Goal: Communication & Community: Answer question/provide support

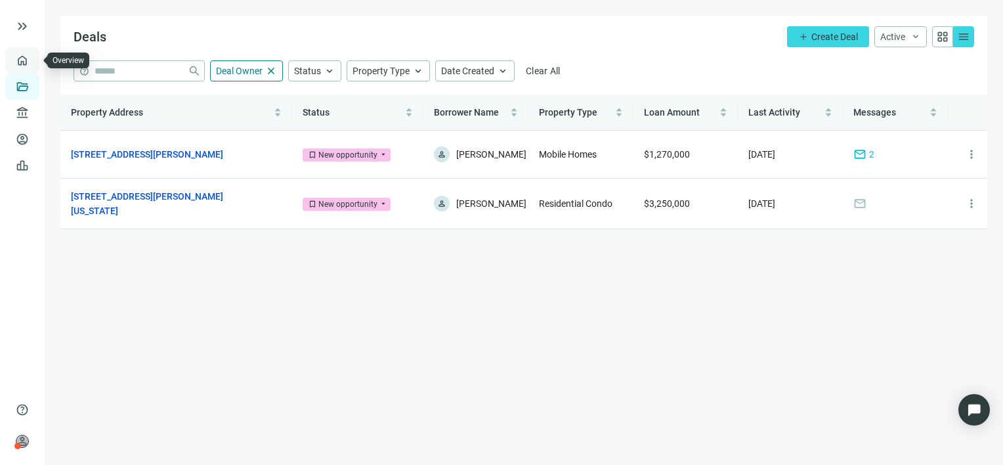
click at [33, 57] on link "Overview" at bounding box center [52, 60] width 39 height 11
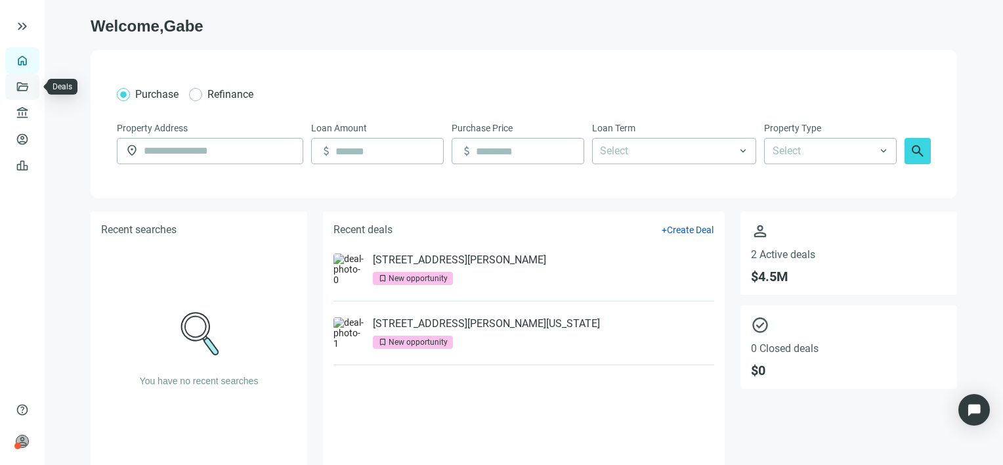
click at [33, 87] on link "Deals" at bounding box center [45, 86] width 24 height 11
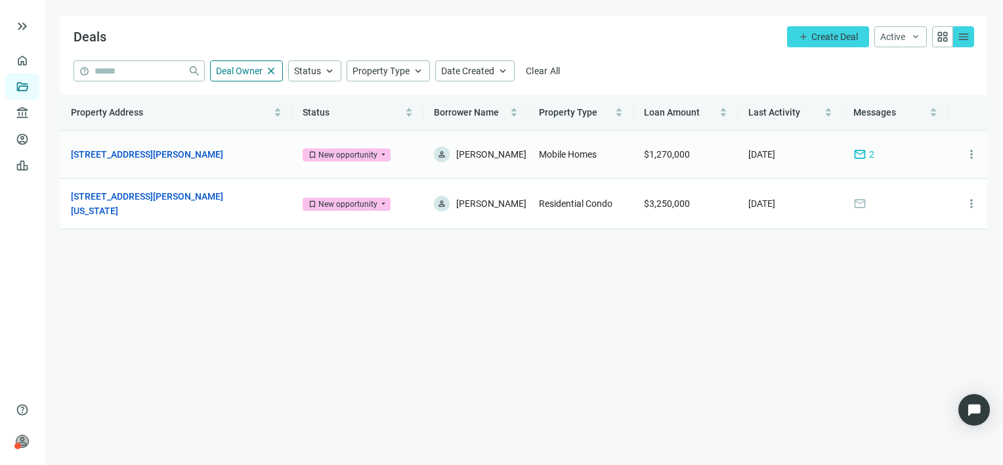
click at [862, 158] on span "mail" at bounding box center [859, 154] width 13 height 13
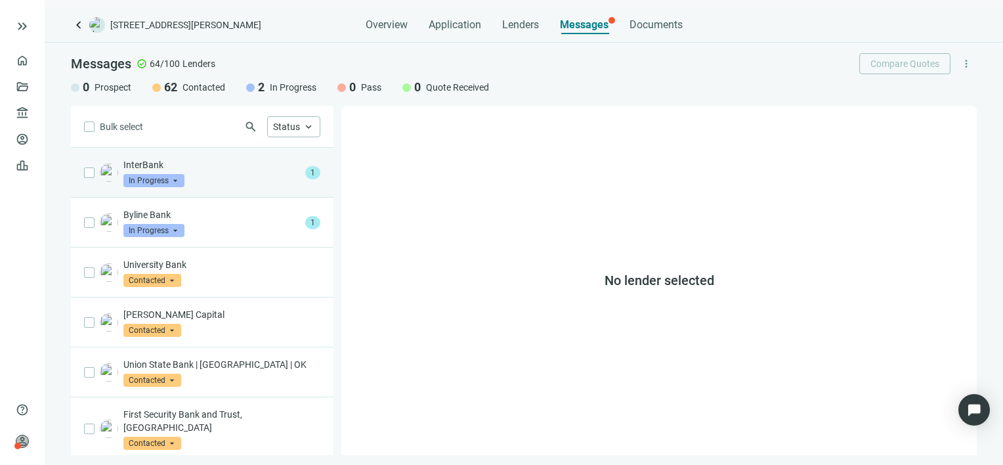
click at [234, 169] on p "InterBank" at bounding box center [211, 164] width 177 height 13
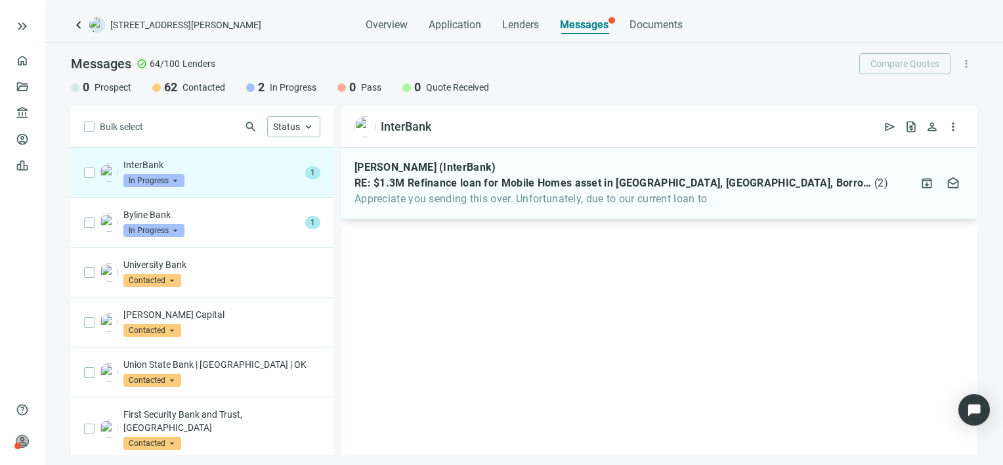
click at [603, 186] on span "RE: $1.3M Refinance loan for Mobile Homes asset in Shawnee, OK, Borrower with 7…" at bounding box center [613, 183] width 517 height 13
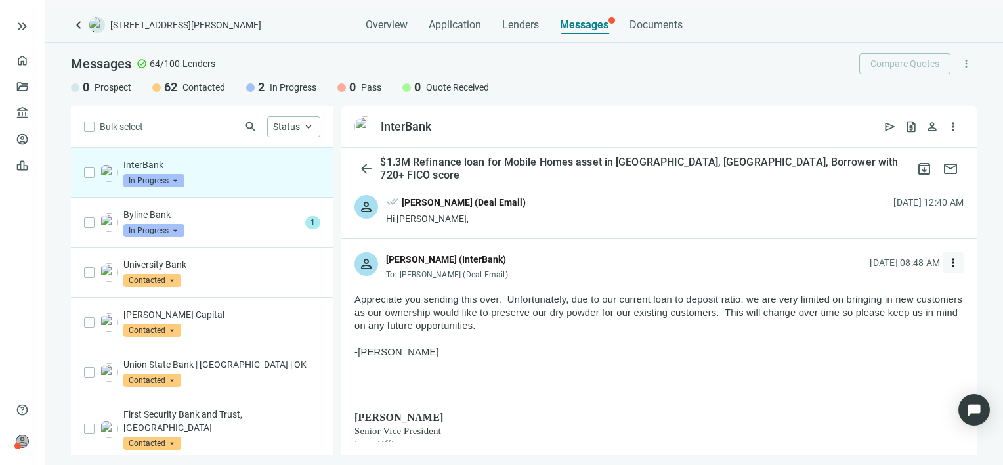
click at [947, 263] on span "more_vert" at bounding box center [953, 262] width 13 height 13
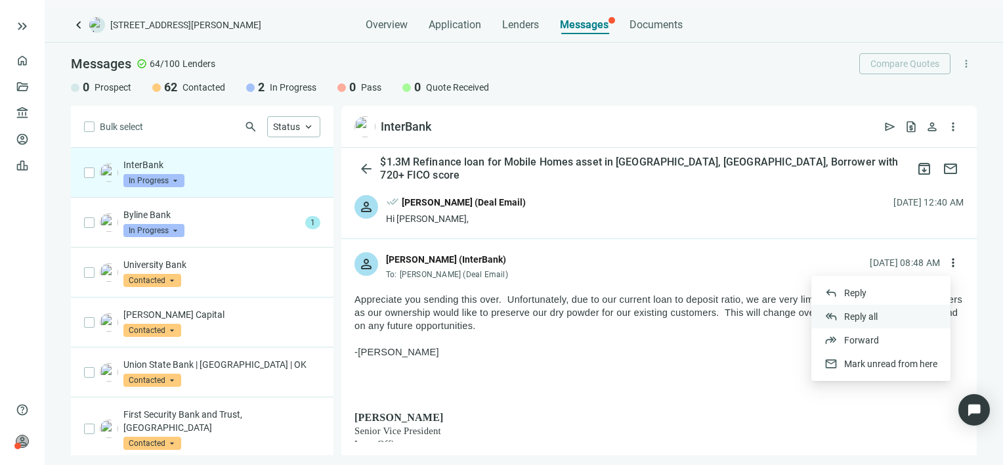
click at [868, 313] on span "Reply all" at bounding box center [860, 316] width 33 height 11
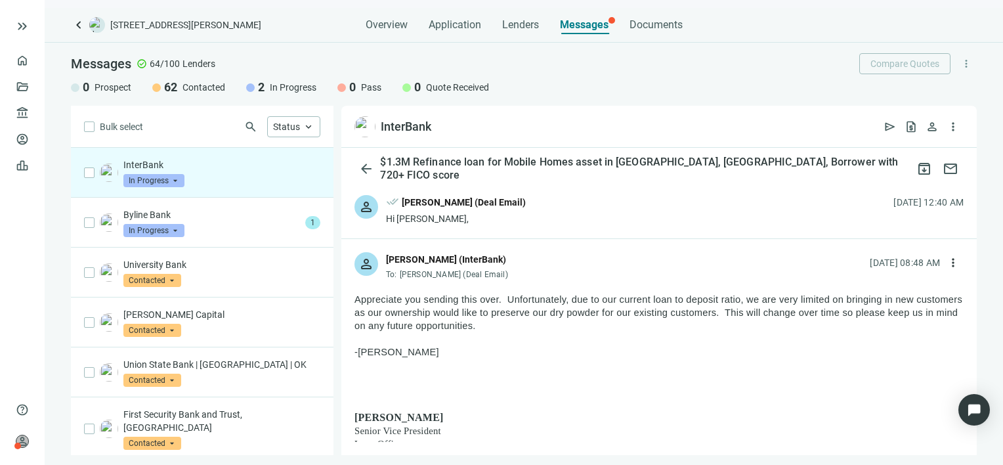
type textarea "**********"
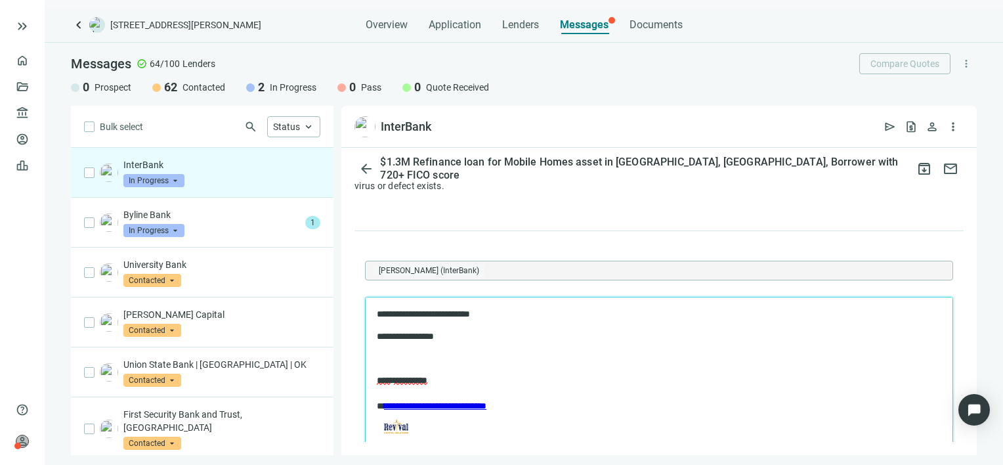
scroll to position [1778, 0]
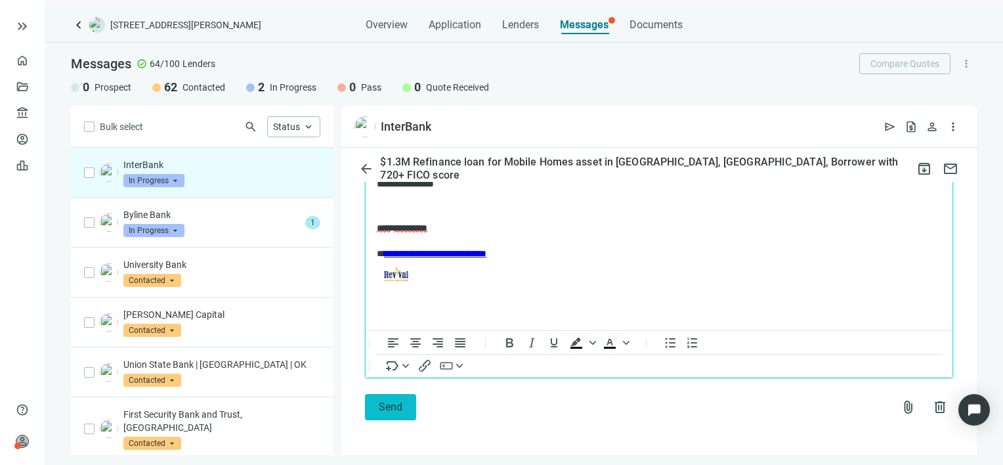
click at [384, 402] on span "Send" at bounding box center [391, 406] width 24 height 12
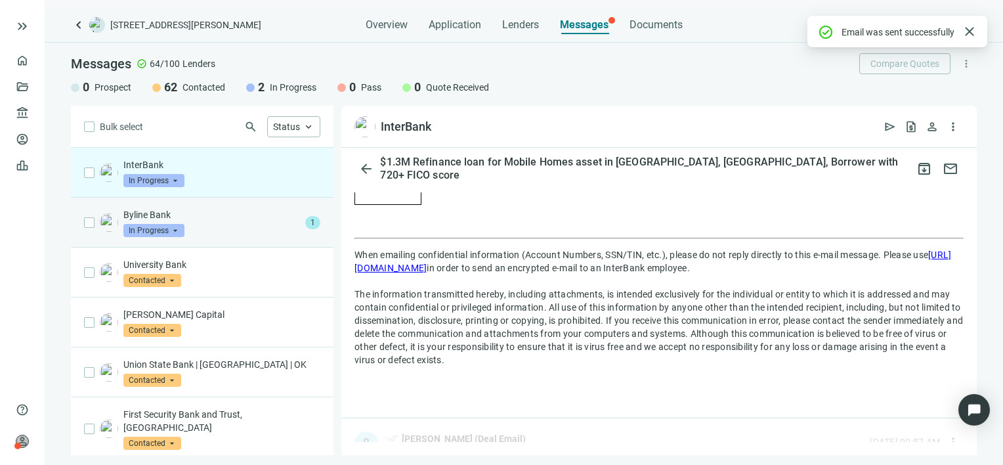
scroll to position [1757, 0]
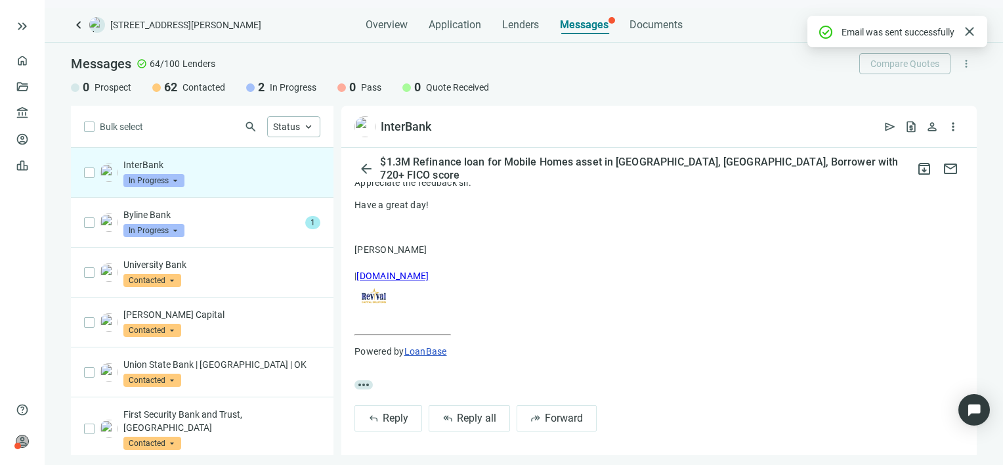
click at [176, 180] on span "In Progress" at bounding box center [153, 180] width 61 height 13
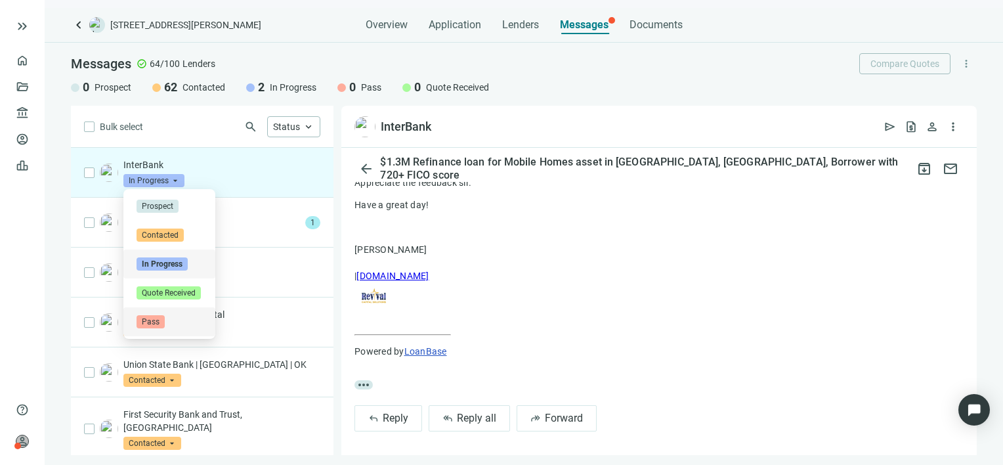
click at [158, 320] on span "Pass" at bounding box center [151, 321] width 28 height 13
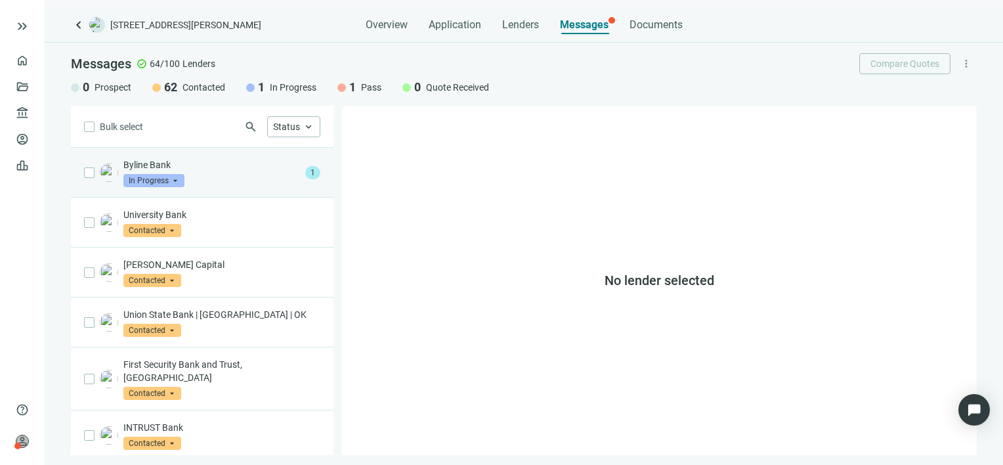
click at [212, 169] on p "Byline Bank" at bounding box center [211, 164] width 177 height 13
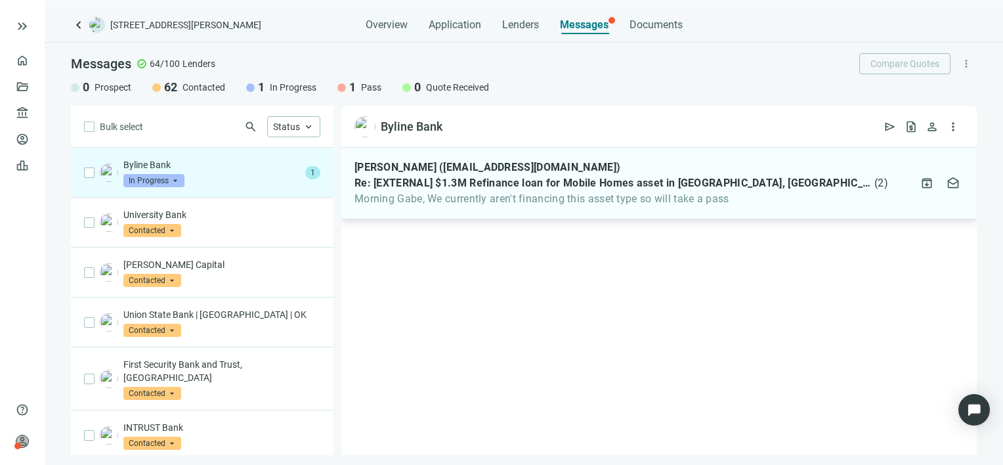
click at [627, 200] on span "Morning Gabe, We currently aren't financing this asset type so will take a pass" at bounding box center [622, 198] width 534 height 13
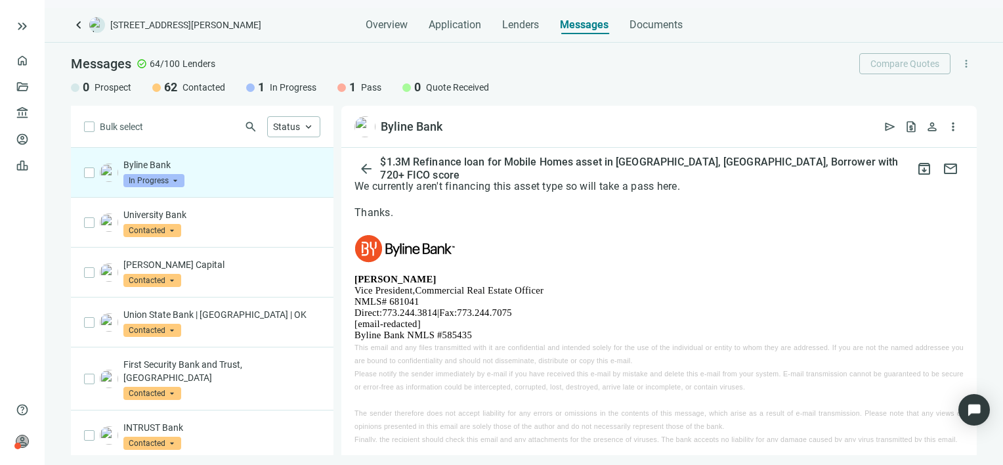
scroll to position [197, 0]
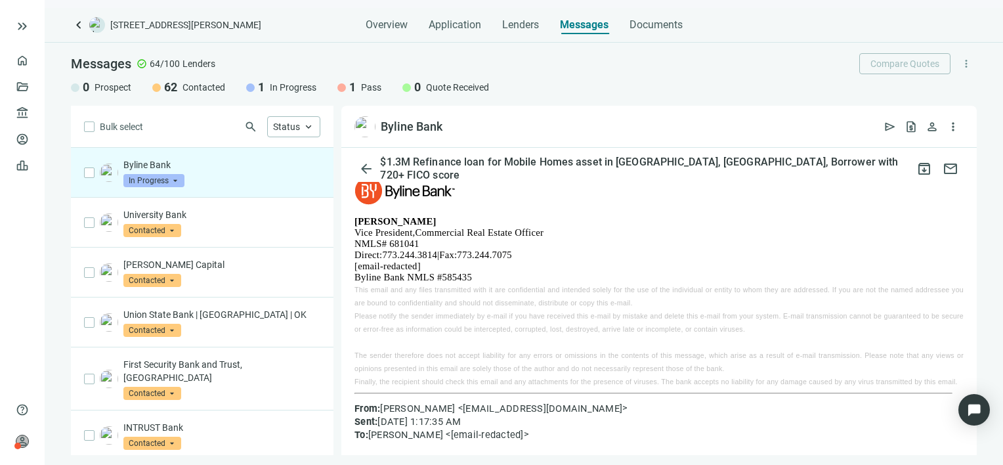
drag, startPoint x: 424, startPoint y: 222, endPoint x: 355, endPoint y: 221, distance: 69.6
click at [355, 221] on td "Jason Mangawan" at bounding box center [396, 221] width 82 height 11
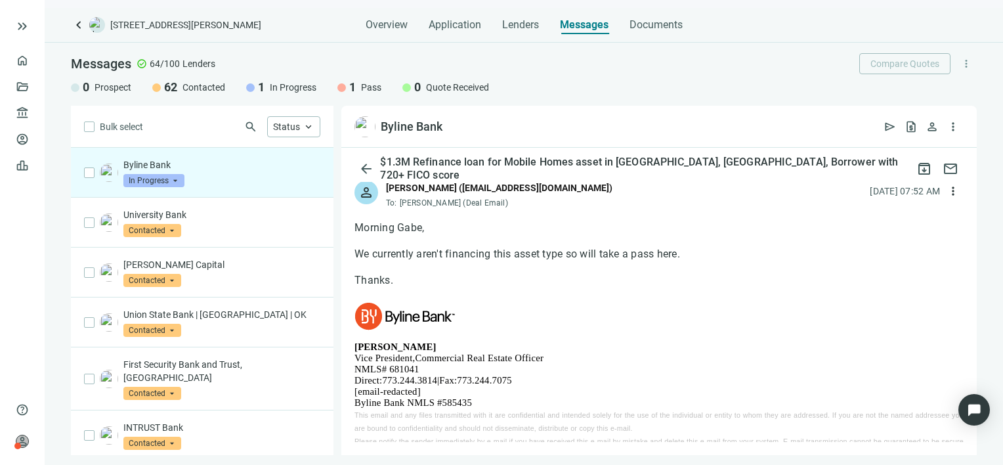
scroll to position [66, 0]
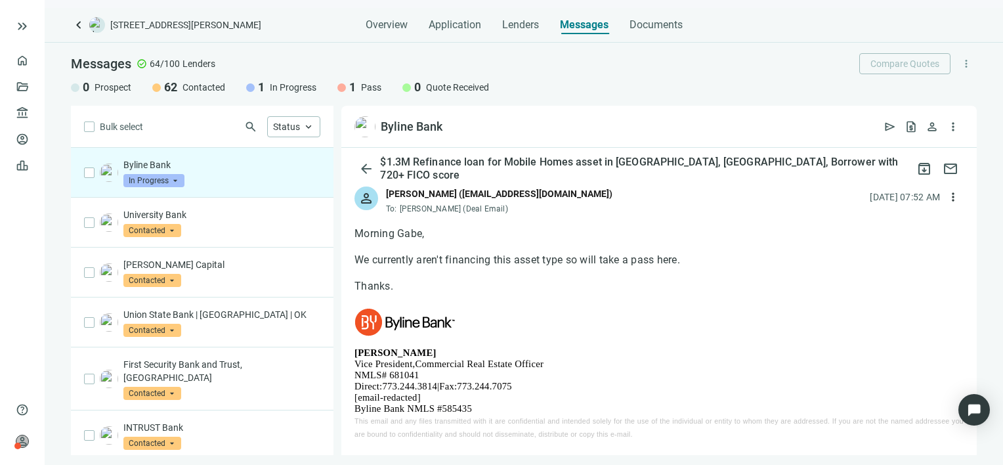
drag, startPoint x: 440, startPoint y: 389, endPoint x: 384, endPoint y: 389, distance: 55.8
click at [384, 389] on tr "Direct: 773.244.3814 | Fax: 773.244.7075" at bounding box center [434, 386] width 158 height 11
drag, startPoint x: 575, startPoint y: 194, endPoint x: 464, endPoint y: 197, distance: 111.0
click at [464, 197] on div "Jason Mangawan (jwm3814@bylinebank.com)" at bounding box center [499, 193] width 226 height 14
copy div "jwm3814@bylinebank.com"
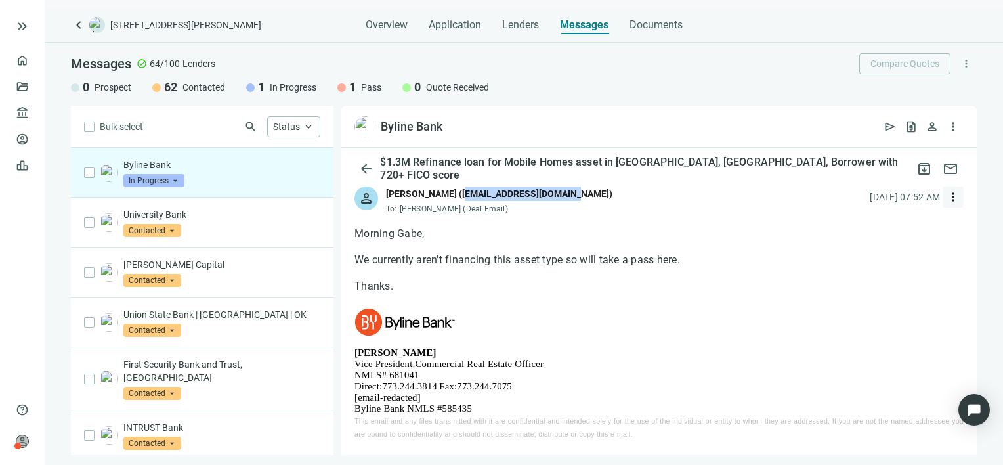
click at [947, 194] on span "more_vert" at bounding box center [953, 196] width 13 height 13
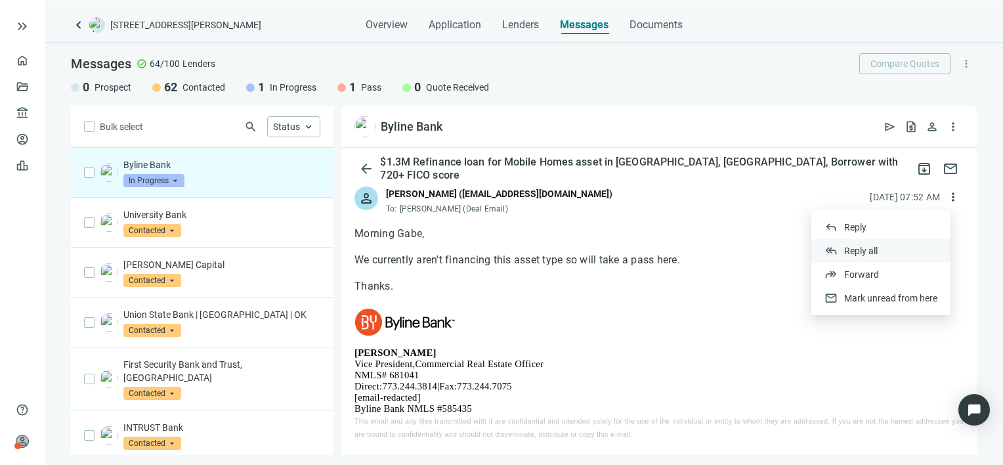
click at [869, 251] on span "Reply all" at bounding box center [860, 251] width 33 height 11
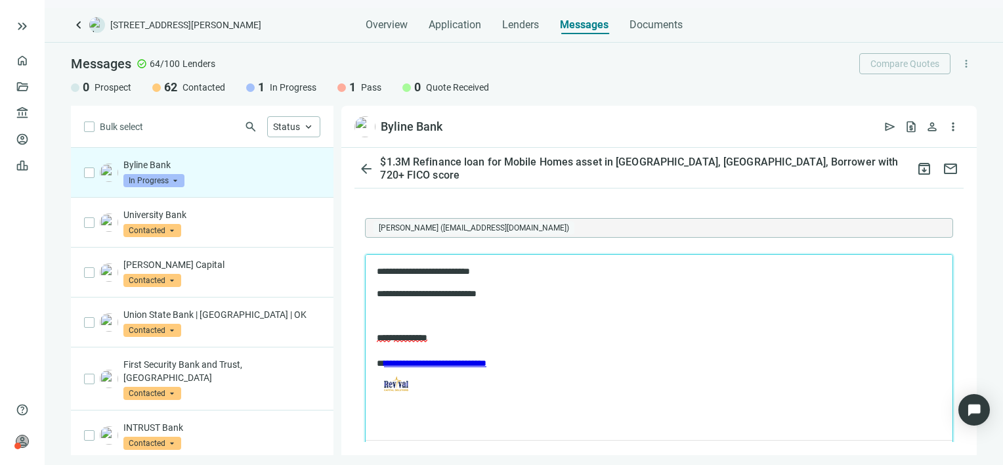
scroll to position [1502, 0]
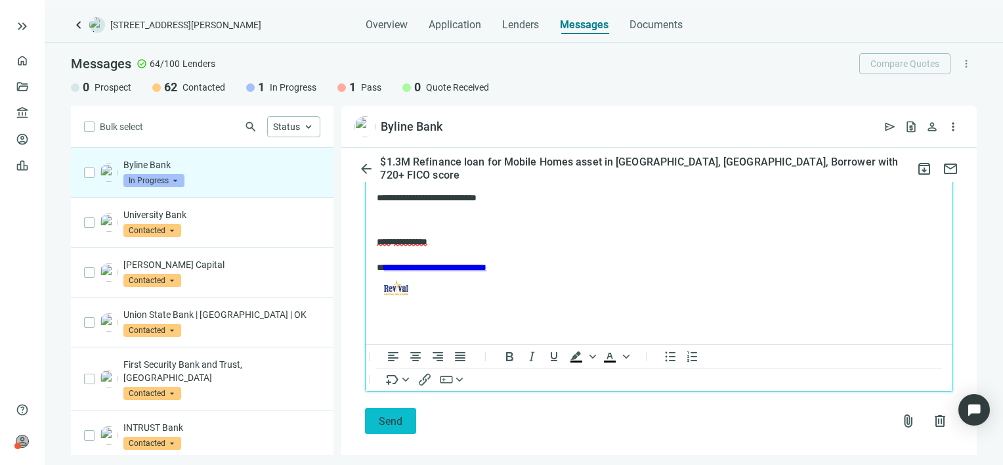
click at [376, 408] on button "Send" at bounding box center [390, 421] width 51 height 26
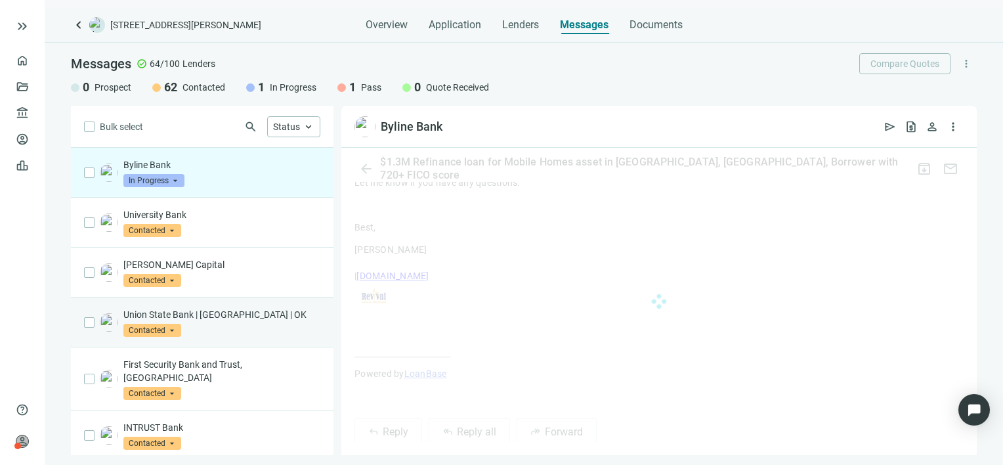
scroll to position [1481, 0]
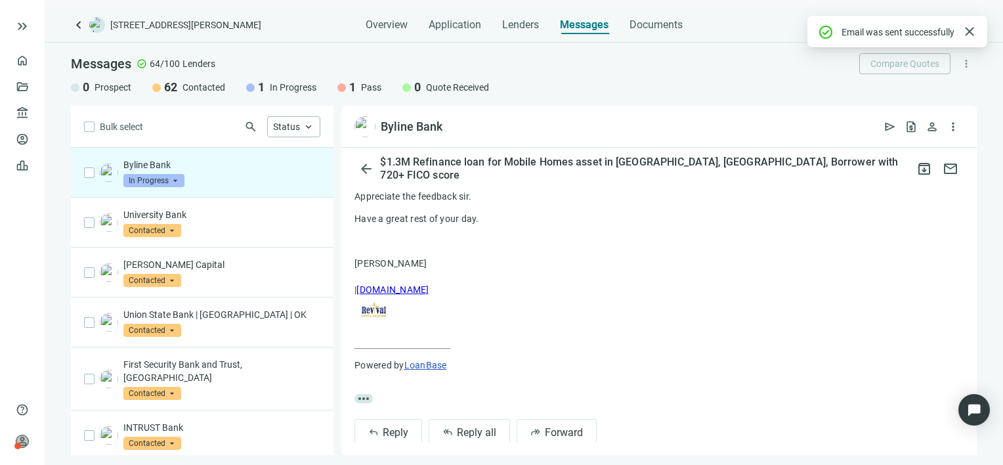
click at [177, 181] on span "In Progress" at bounding box center [153, 180] width 61 height 13
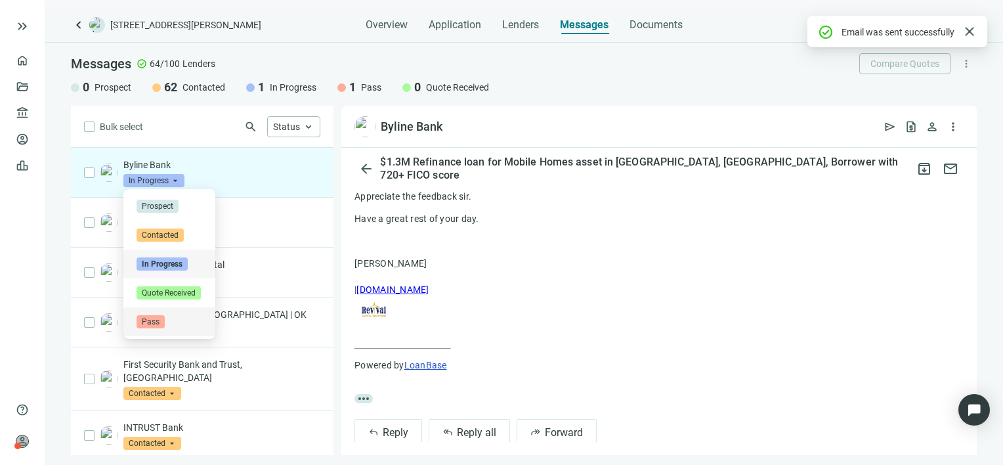
click at [152, 323] on span "Pass" at bounding box center [151, 321] width 28 height 13
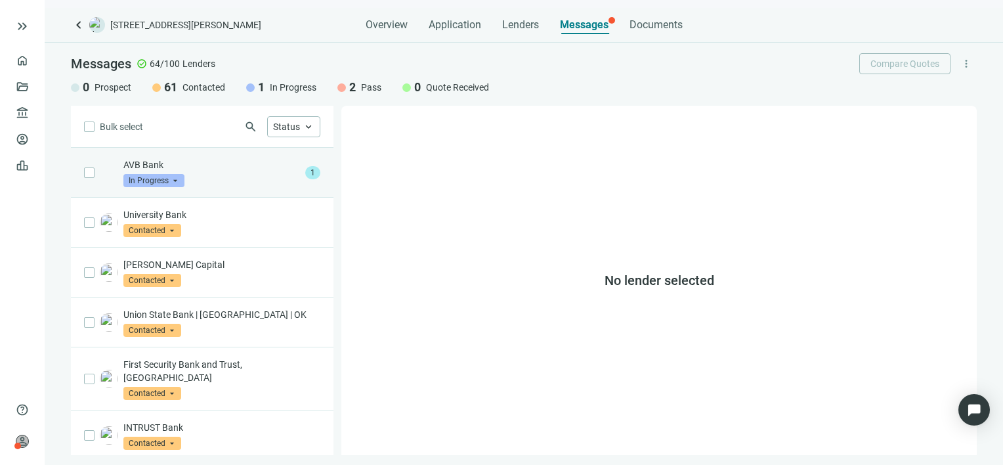
click at [253, 175] on div "AVB Bank In Progress arrow_drop_down" at bounding box center [211, 172] width 177 height 29
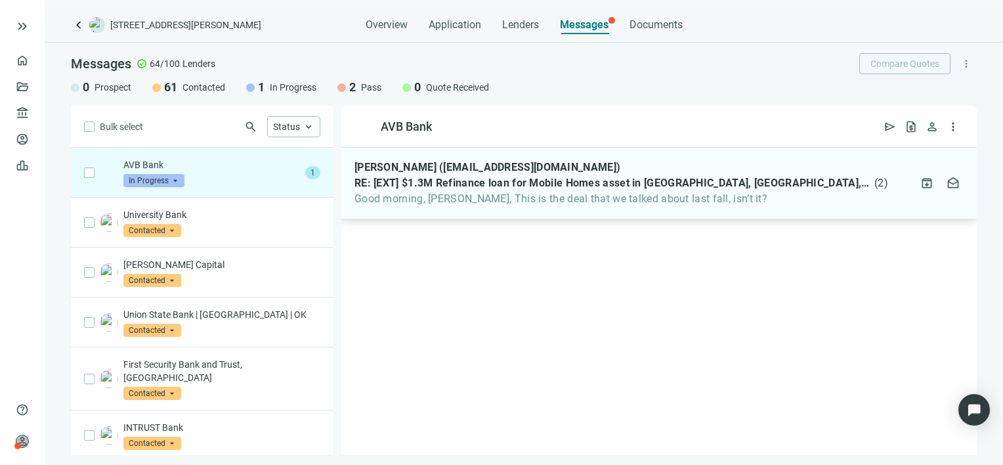
click at [727, 193] on span "Good morning, Gabe, This is the deal that we talked about last fall, isn’t it?" at bounding box center [622, 198] width 534 height 13
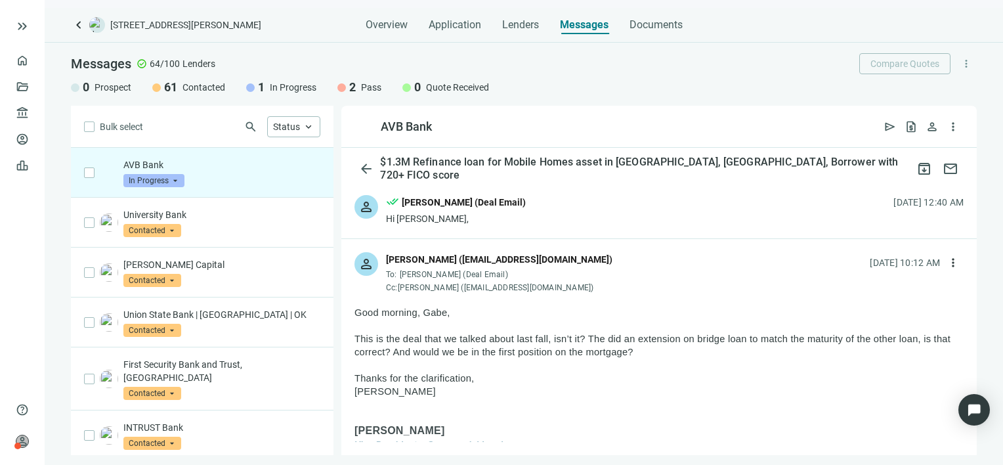
click at [607, 293] on div "person Steven D. Barnes (sbarnes@avb.bank) To: Gabe Gruszynski (Deal Email) Cc:…" at bounding box center [658, 267] width 635 height 56
click at [947, 262] on span "more_vert" at bounding box center [953, 262] width 13 height 13
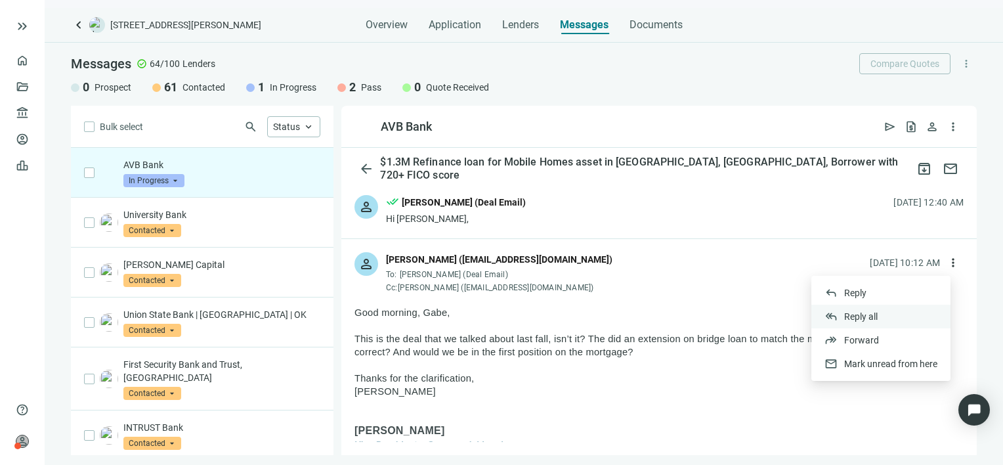
click at [857, 318] on span "Reply all" at bounding box center [860, 316] width 33 height 11
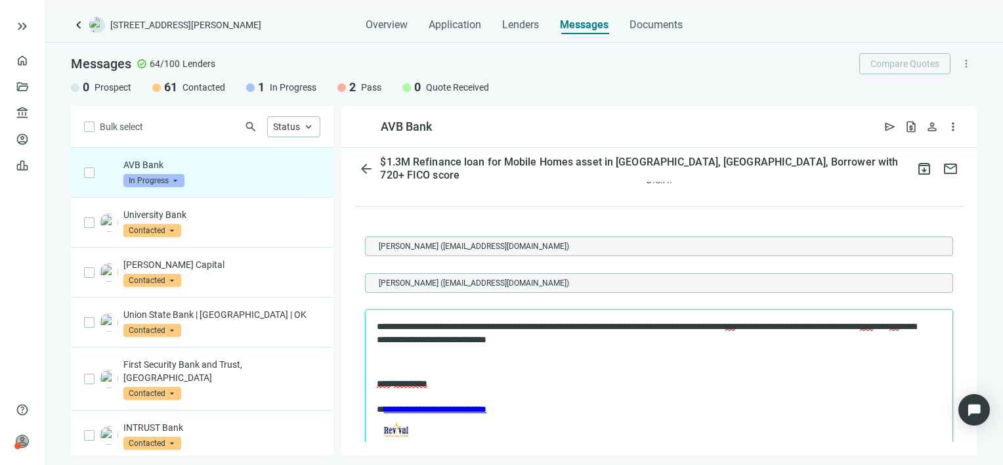
click at [377, 324] on p "**********" at bounding box center [652, 333] width 551 height 26
click at [888, 126] on span "send" at bounding box center [890, 126] width 13 height 13
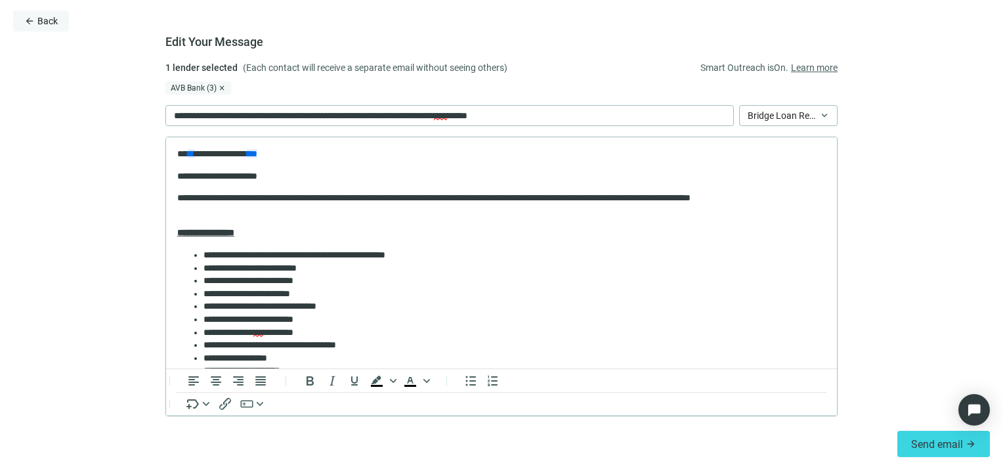
click at [39, 20] on span "Back" at bounding box center [47, 21] width 20 height 11
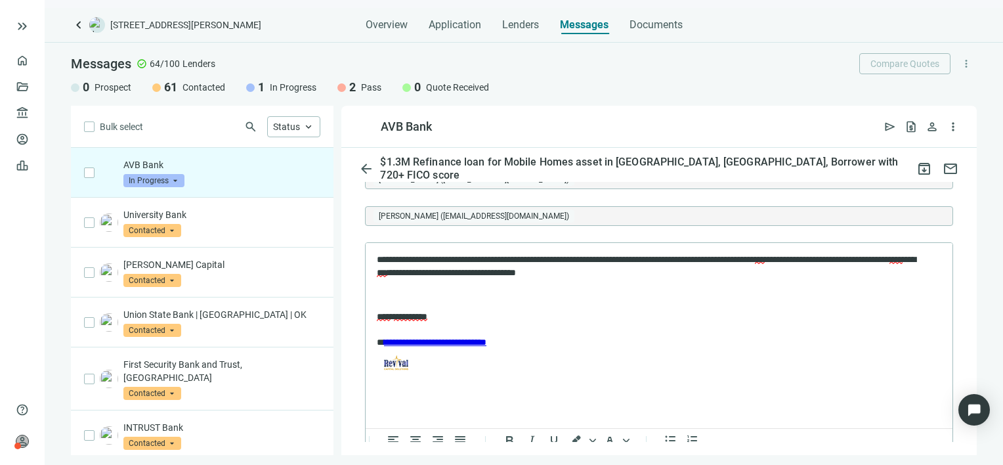
scroll to position [1710, 0]
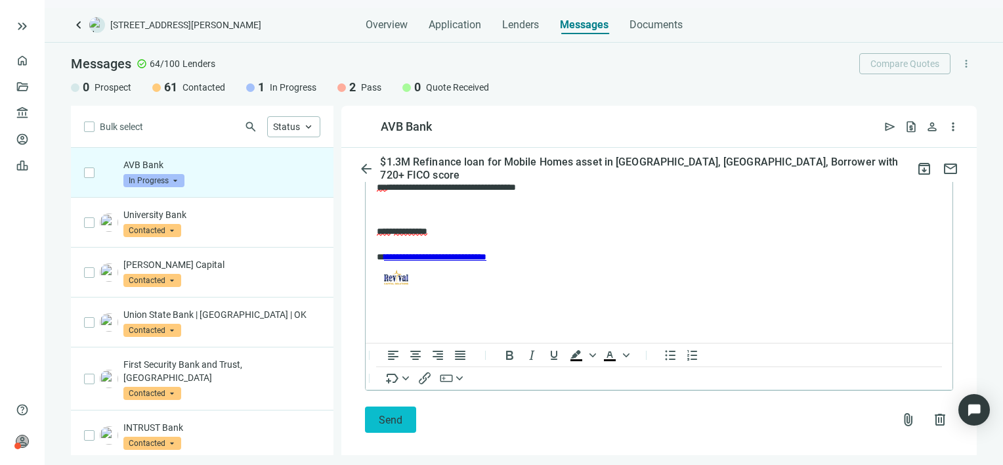
click at [388, 414] on span "Send" at bounding box center [391, 420] width 24 height 12
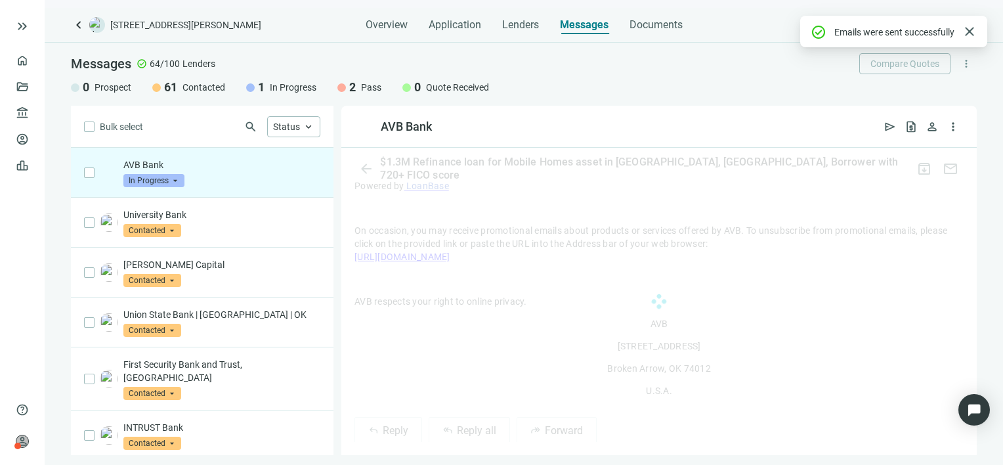
scroll to position [1657, 0]
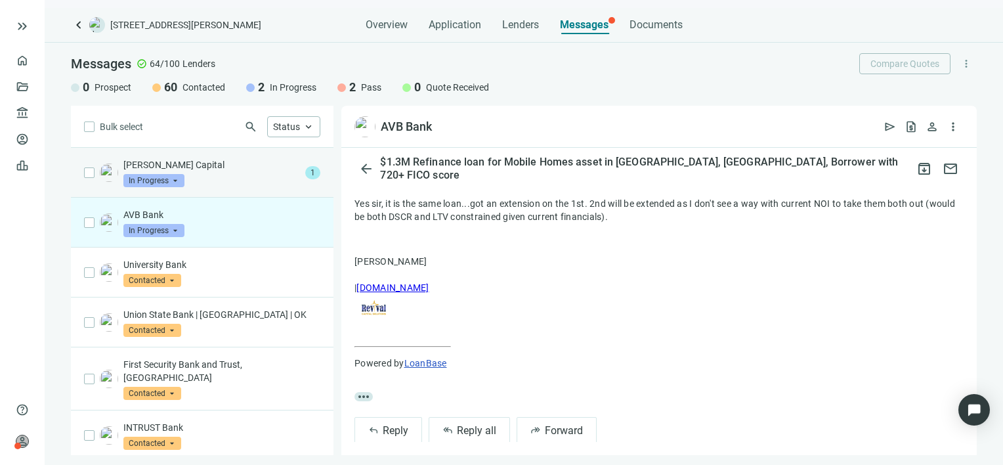
click at [236, 169] on p "[PERSON_NAME] Capital" at bounding box center [211, 164] width 177 height 13
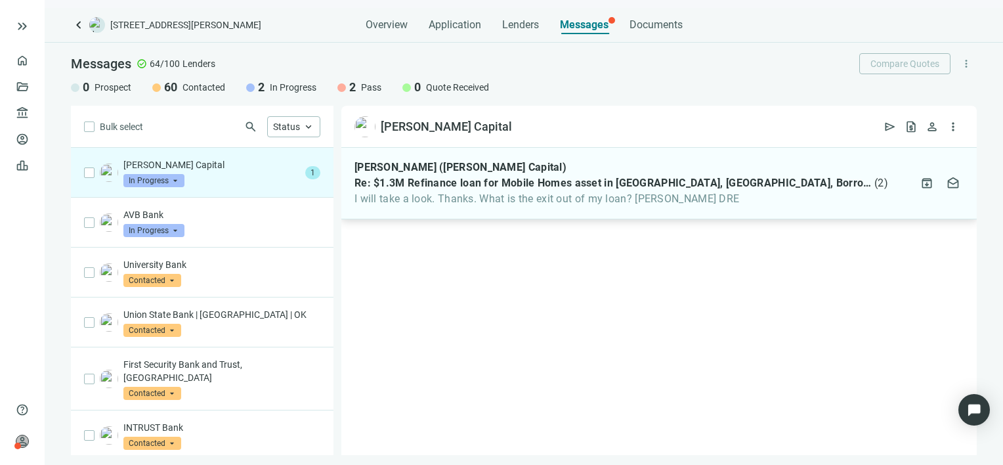
click at [584, 194] on span "I will take a look. Thanks. What is the exit out of my loan? Kevin Green DRE" at bounding box center [622, 198] width 534 height 13
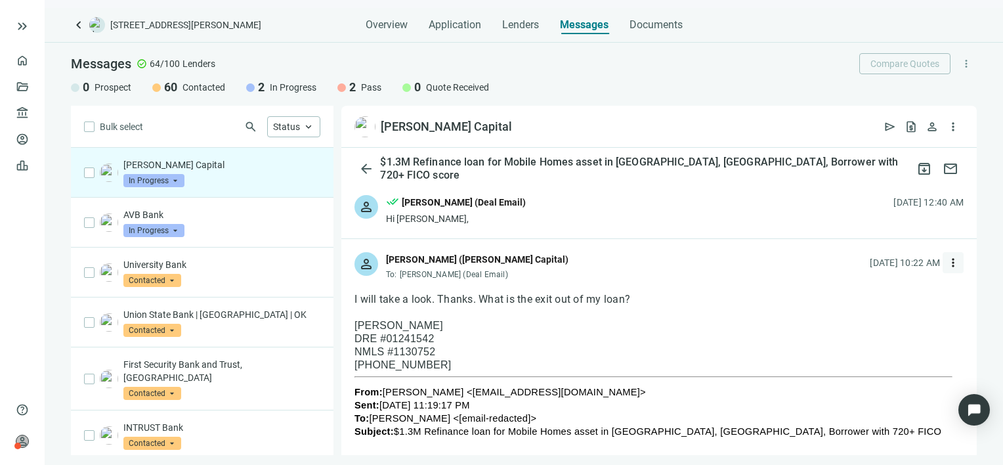
click at [947, 262] on span "more_vert" at bounding box center [953, 262] width 13 height 13
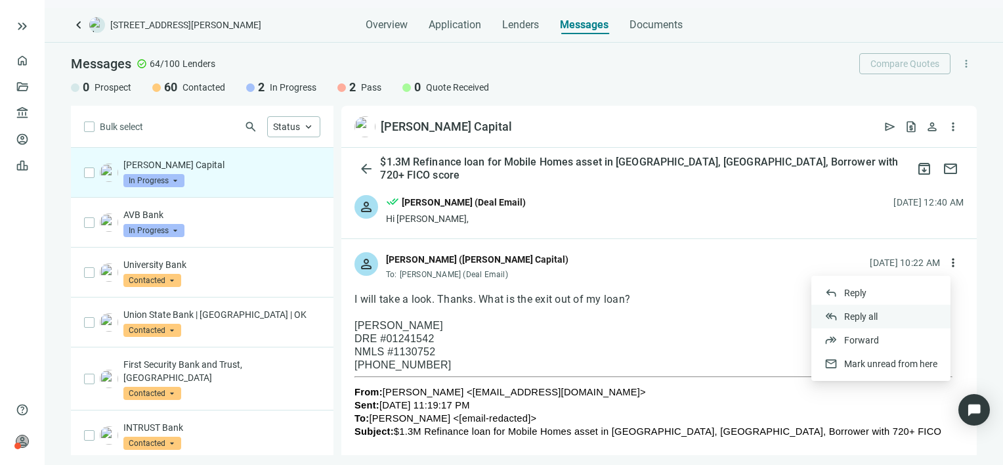
click at [866, 316] on span "Reply all" at bounding box center [860, 316] width 33 height 11
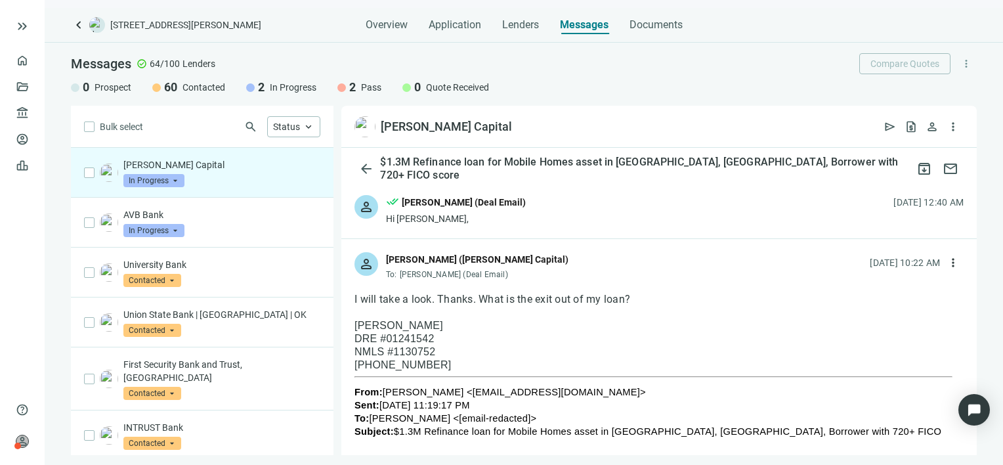
scroll to position [1079, 0]
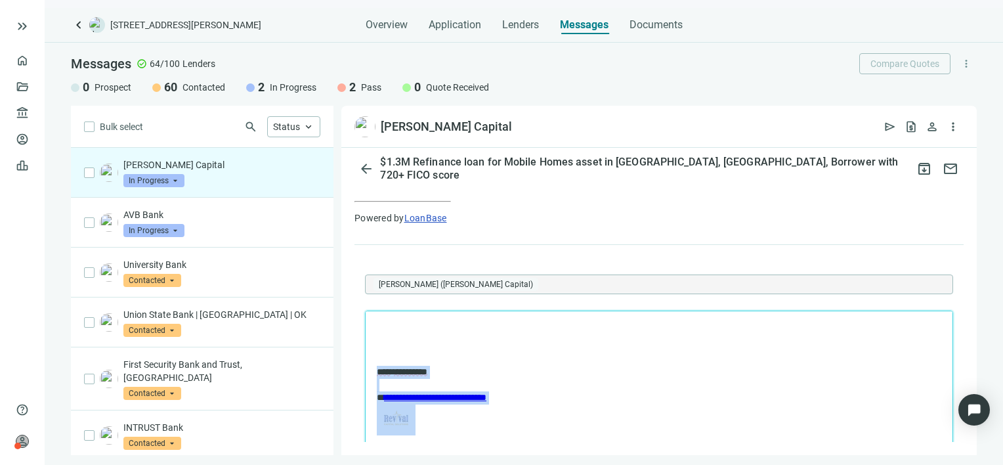
drag, startPoint x: 444, startPoint y: 424, endPoint x: 345, endPoint y: 370, distance: 112.2
click at [366, 370] on html "**********" at bounding box center [659, 377] width 587 height 133
paste body "Rich Text Area. Press ALT-0 for help."
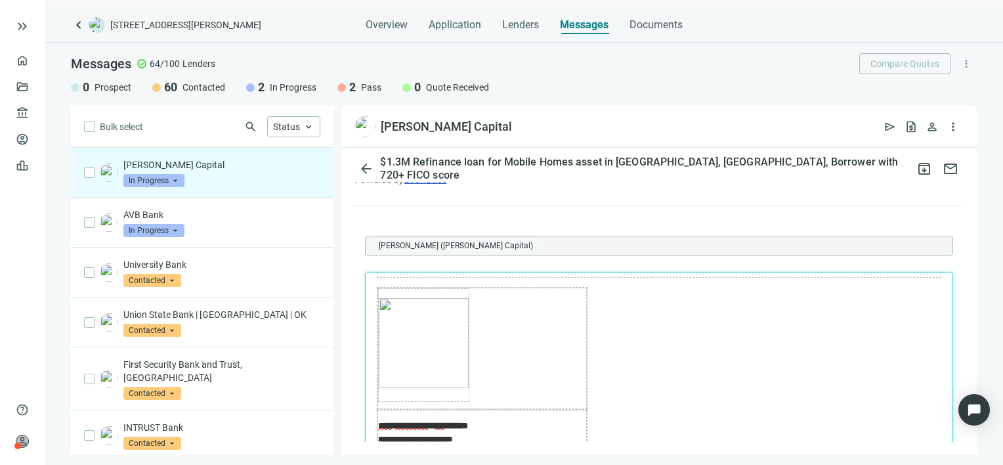
scroll to position [0, 0]
click at [434, 282] on p "Rich Text Area. Press ALT-0 for help." at bounding box center [659, 288] width 565 height 13
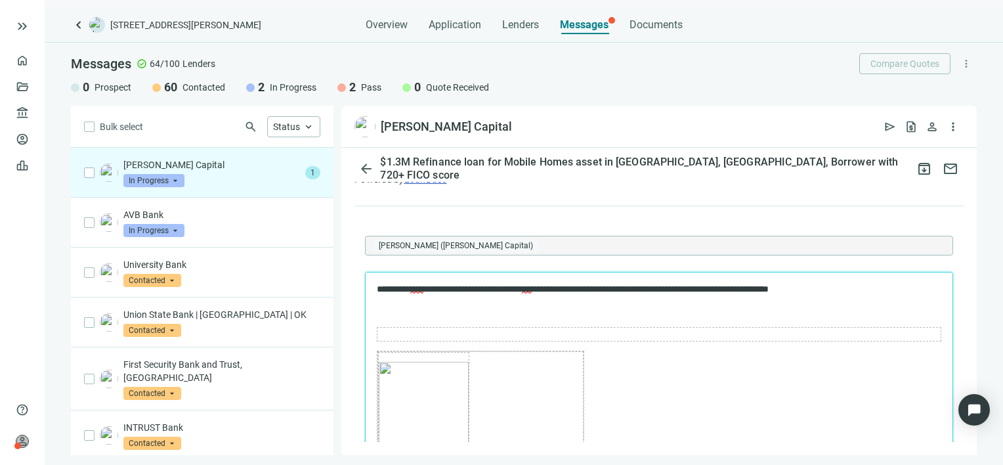
scroll to position [1232, 0]
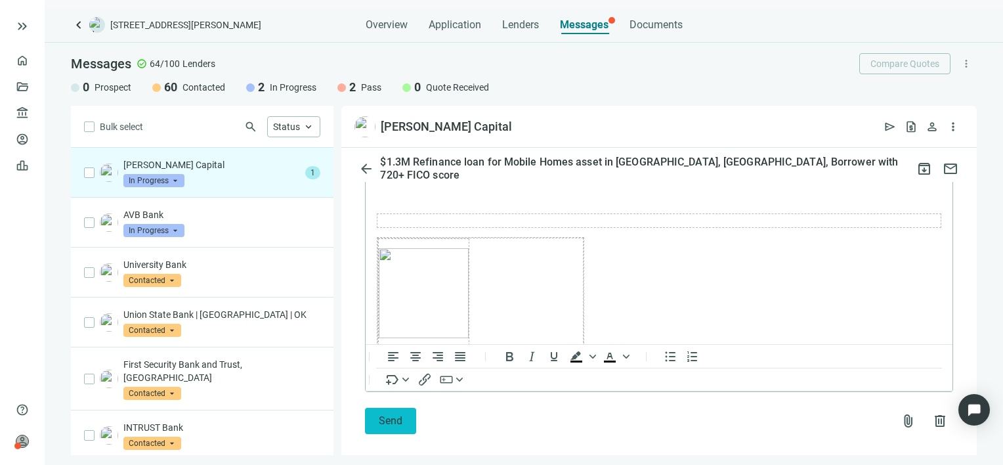
click at [402, 408] on button "Send" at bounding box center [390, 421] width 51 height 26
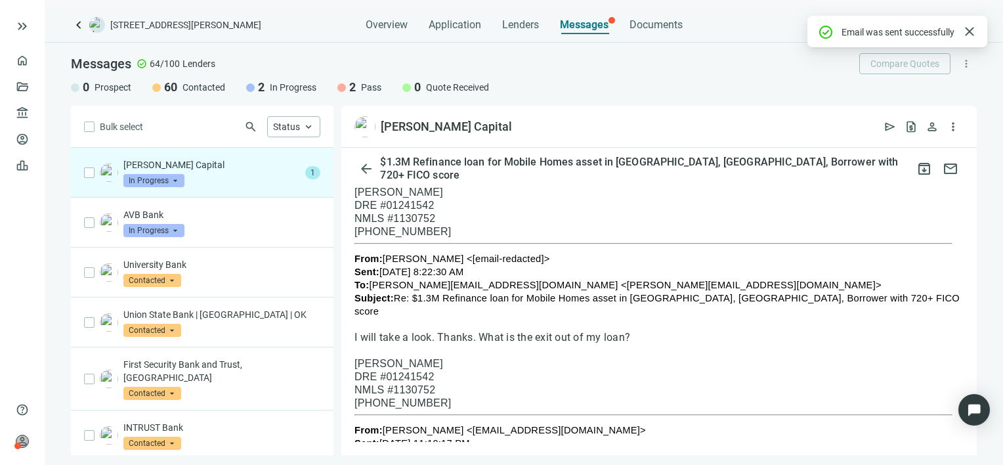
click at [231, 173] on div "Ryker Capital In Progress arrow_drop_down" at bounding box center [211, 172] width 177 height 29
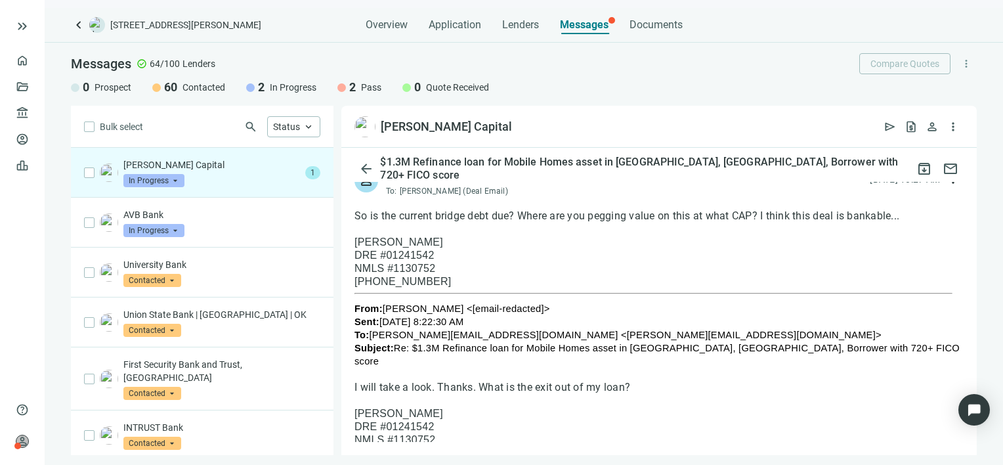
scroll to position [1050, 0]
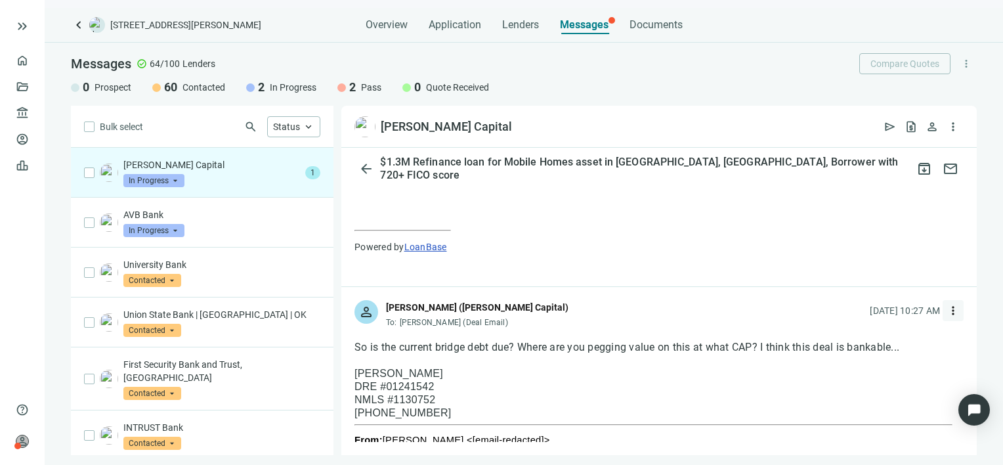
click at [947, 304] on span "more_vert" at bounding box center [953, 310] width 13 height 13
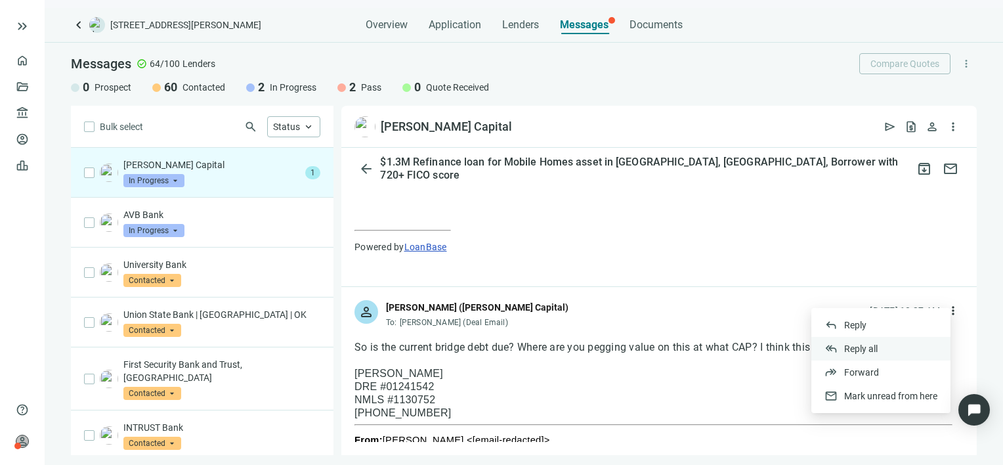
click at [863, 349] on span "Reply all" at bounding box center [860, 348] width 33 height 11
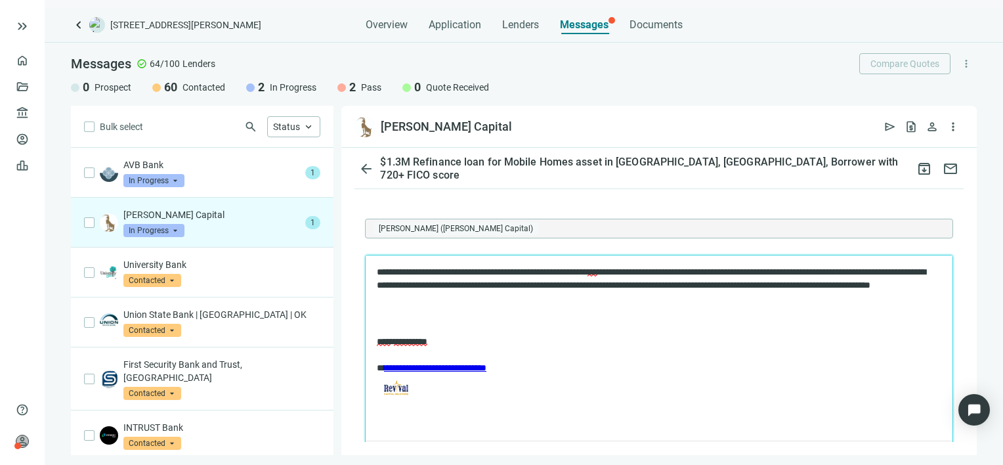
scroll to position [2474, 0]
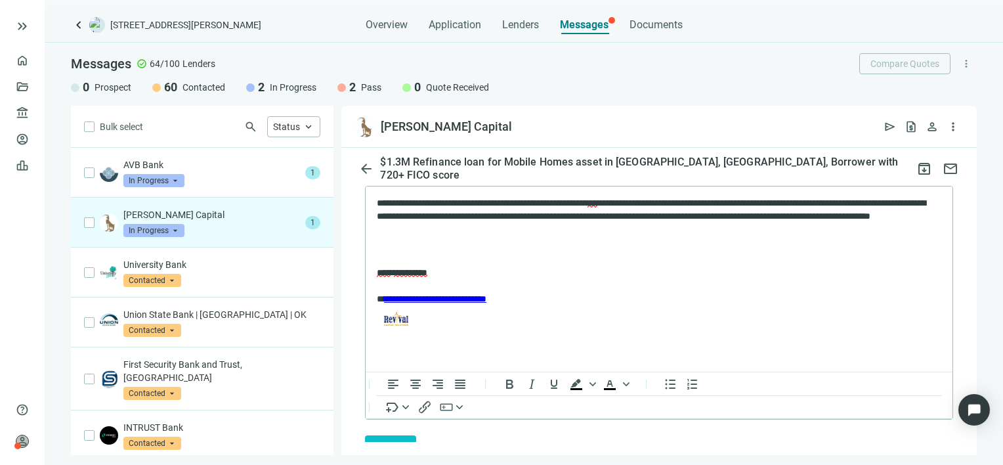
click at [390, 442] on span "Send" at bounding box center [391, 448] width 24 height 12
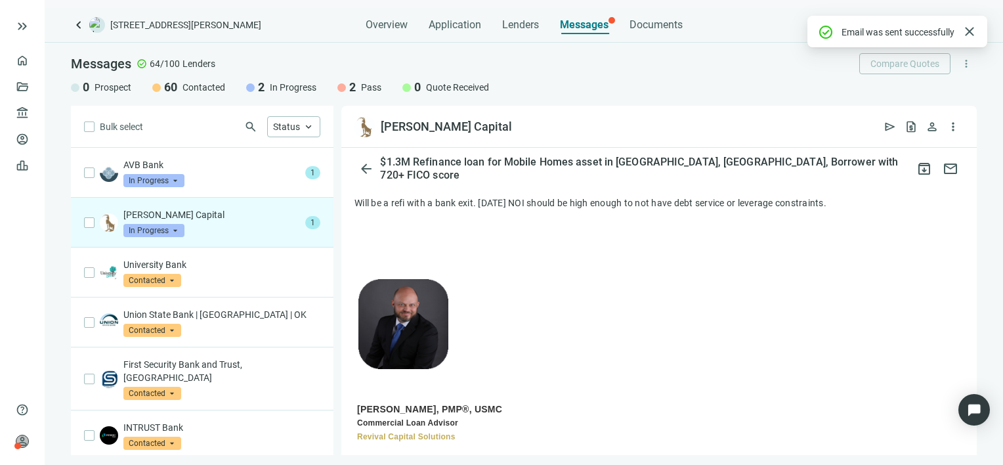
click at [244, 223] on div "Ryker Capital In Progress arrow_drop_down" at bounding box center [211, 222] width 177 height 29
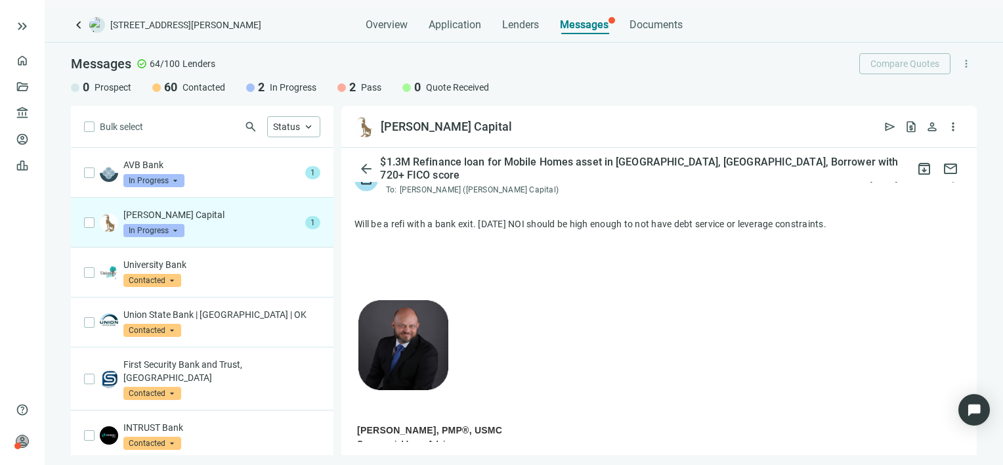
scroll to position [2618, 0]
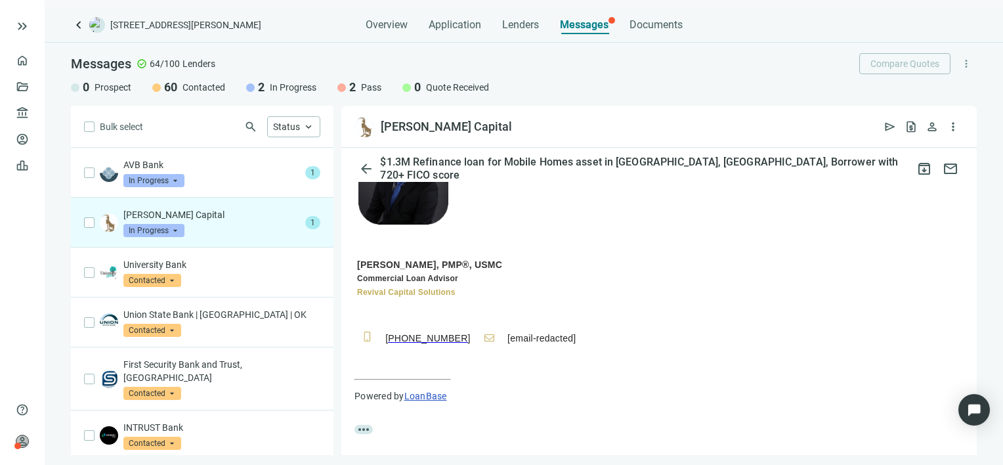
click at [223, 226] on div "Ryker Capital In Progress arrow_drop_down" at bounding box center [211, 222] width 177 height 29
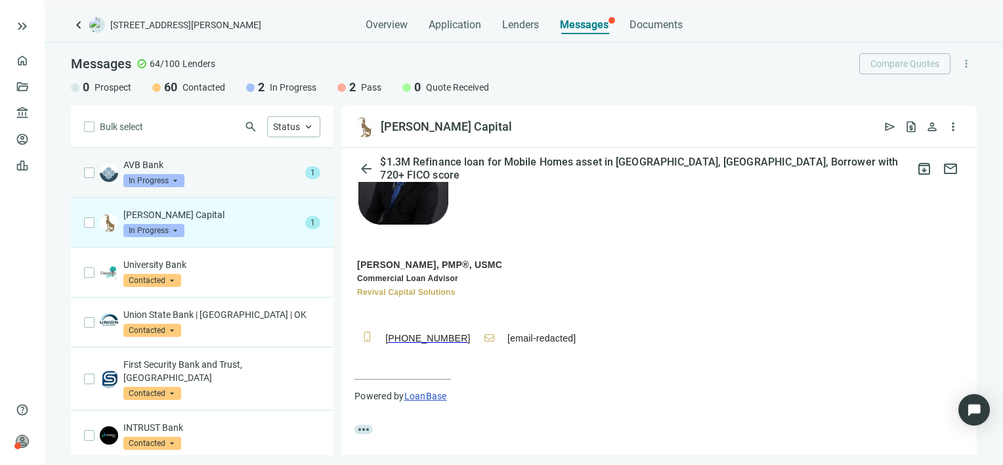
click at [210, 177] on div "AVB Bank In Progress arrow_drop_down" at bounding box center [211, 172] width 177 height 29
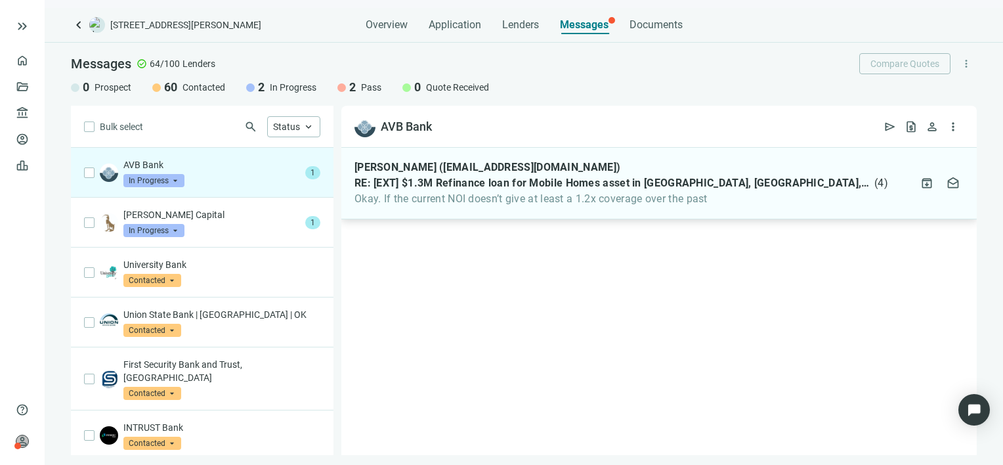
click at [720, 205] on span "Okay. If the current NOI doesn’t give at least a 1.2x coverage over the past" at bounding box center [622, 198] width 534 height 13
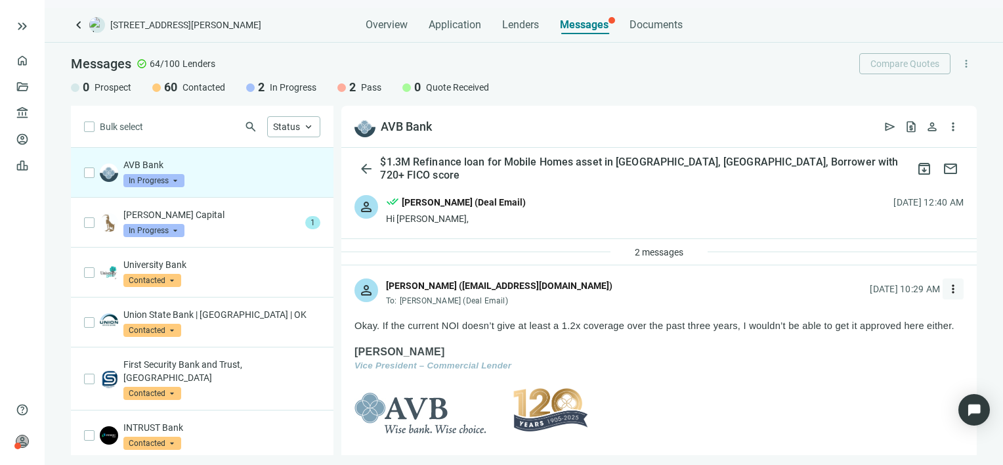
click at [947, 286] on span "more_vert" at bounding box center [953, 288] width 13 height 13
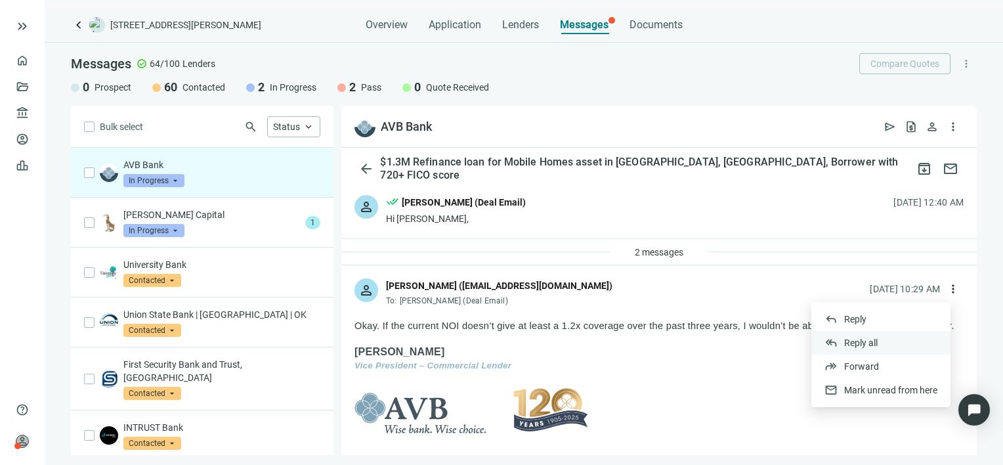
click at [871, 344] on span "Reply all" at bounding box center [860, 342] width 33 height 11
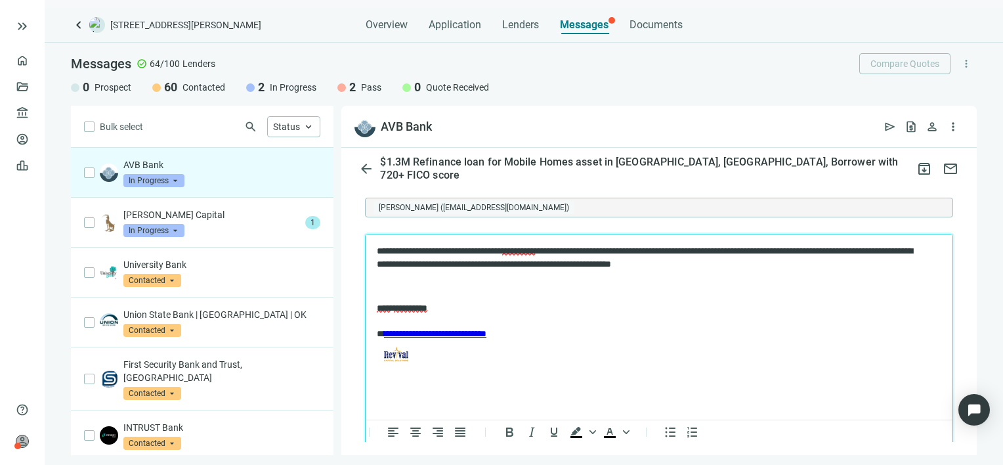
scroll to position [2442, 0]
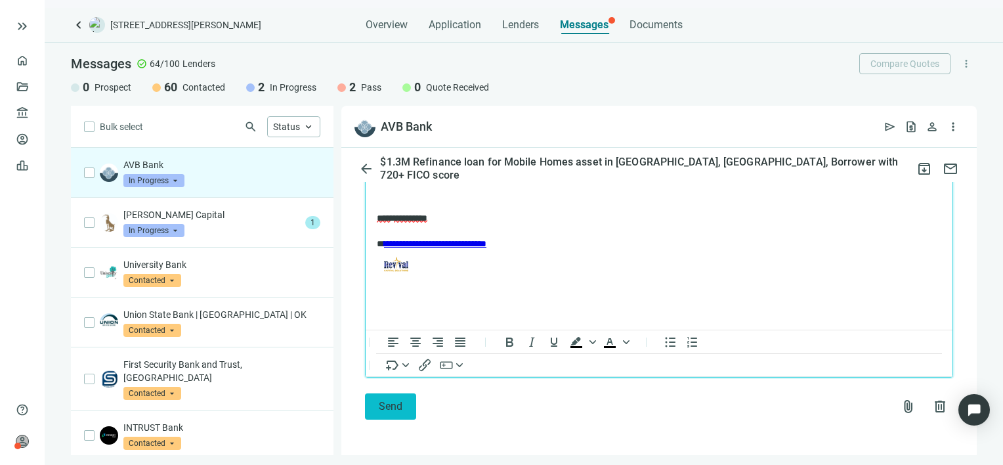
click at [401, 405] on button "Send" at bounding box center [390, 406] width 51 height 26
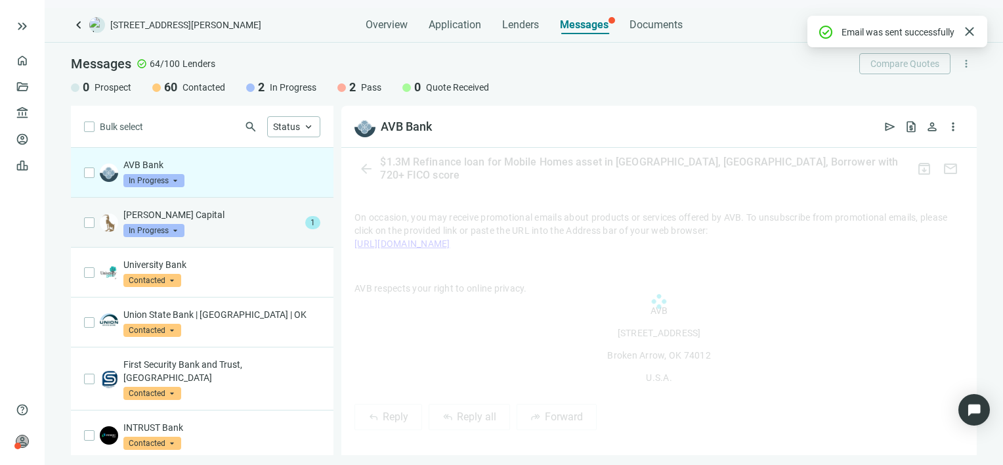
scroll to position [2411, 0]
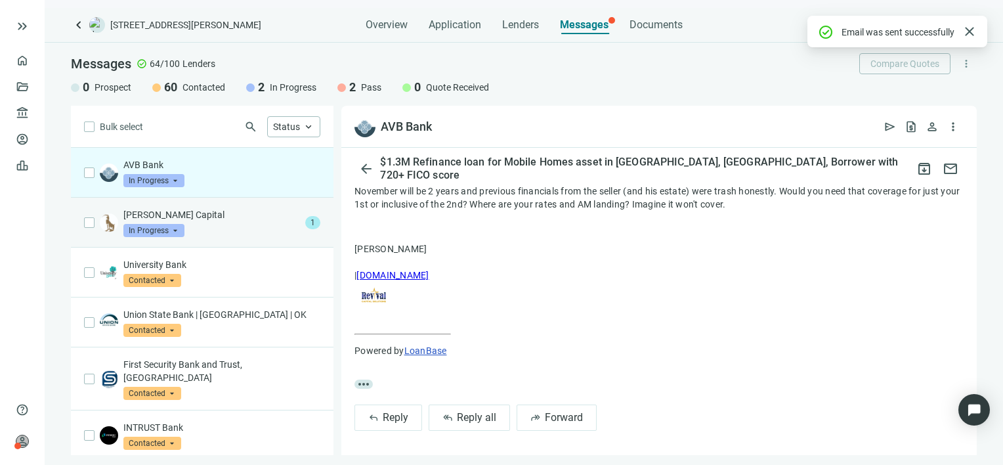
click at [216, 215] on p "[PERSON_NAME] Capital" at bounding box center [211, 214] width 177 height 13
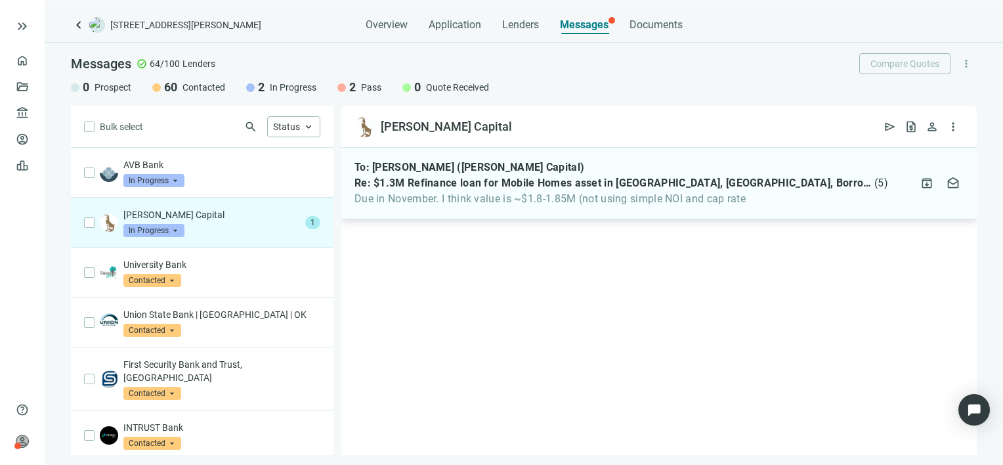
click at [698, 184] on span "Re: $1.3M Refinance loan for Mobile Homes asset in Shawnee, OK, Borrower with 7…" at bounding box center [613, 183] width 517 height 13
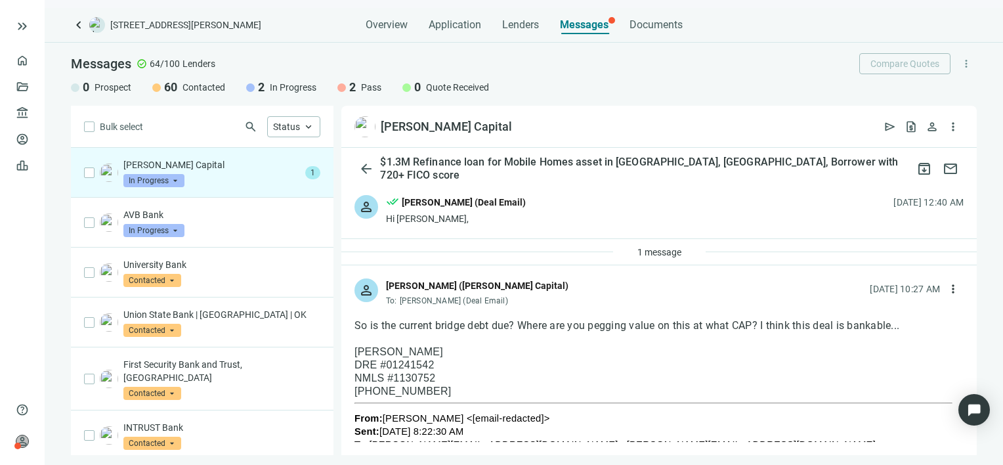
click at [208, 168] on p "[PERSON_NAME] Capital" at bounding box center [211, 164] width 177 height 13
click at [281, 173] on div "Ryker Capital In Progress arrow_drop_down" at bounding box center [211, 172] width 177 height 29
click at [649, 251] on span "1 message" at bounding box center [659, 252] width 44 height 11
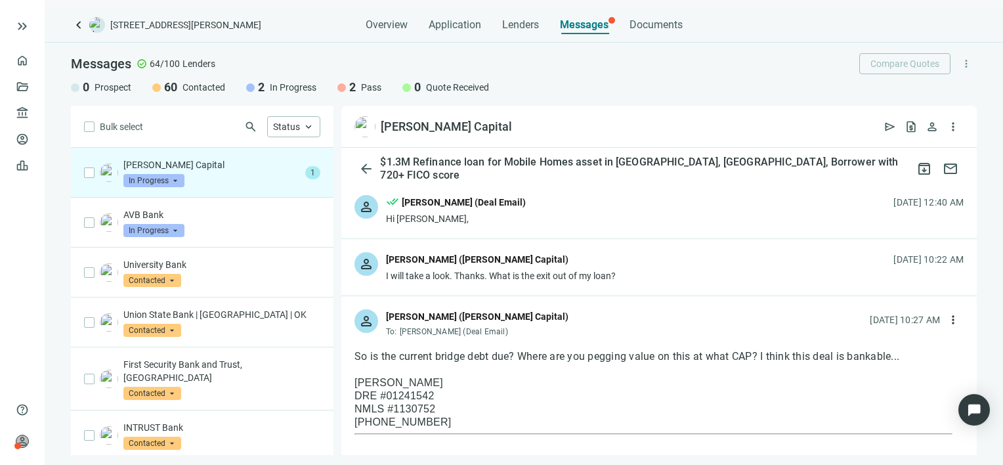
click at [471, 313] on div "Kevin Green (Ryker Capital)" at bounding box center [477, 316] width 183 height 14
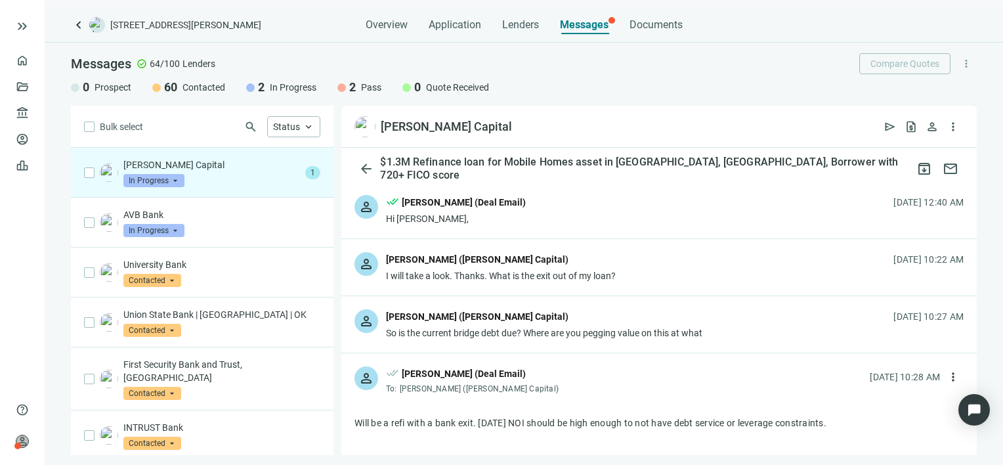
click at [460, 312] on div "Kevin Green (Ryker Capital)" at bounding box center [477, 316] width 183 height 14
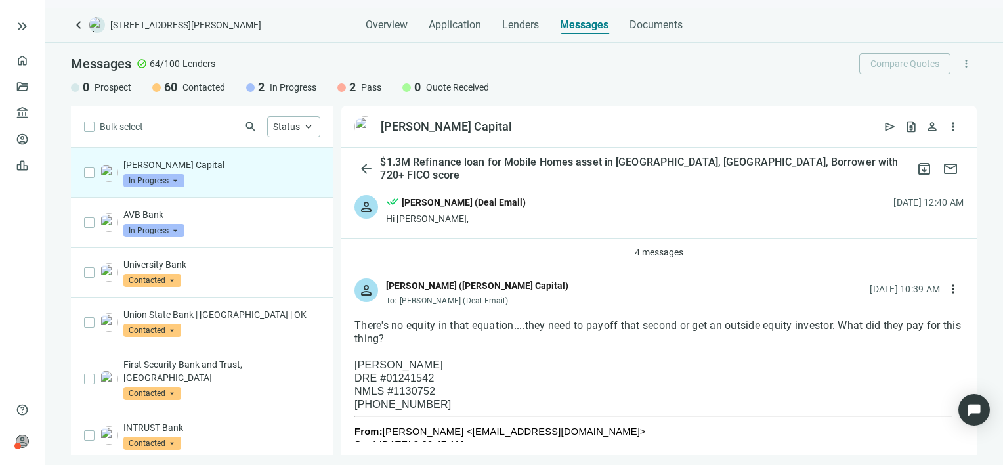
drag, startPoint x: 410, startPoint y: 338, endPoint x: 357, endPoint y: 325, distance: 54.8
click at [357, 325] on div "There's no equity in that equation....they need to payoff that second or get an…" at bounding box center [659, 332] width 609 height 26
drag, startPoint x: 357, startPoint y: 325, endPoint x: 379, endPoint y: 325, distance: 21.7
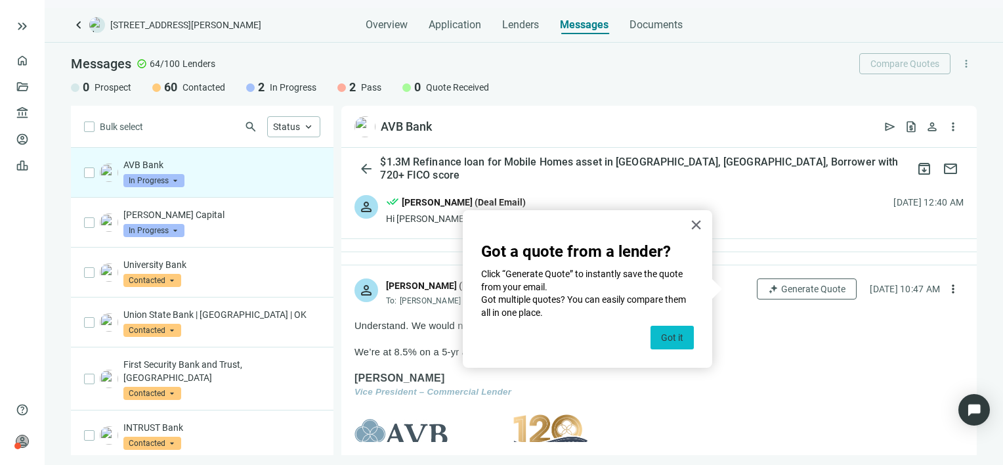
click at [676, 343] on button "Got it" at bounding box center [672, 338] width 43 height 24
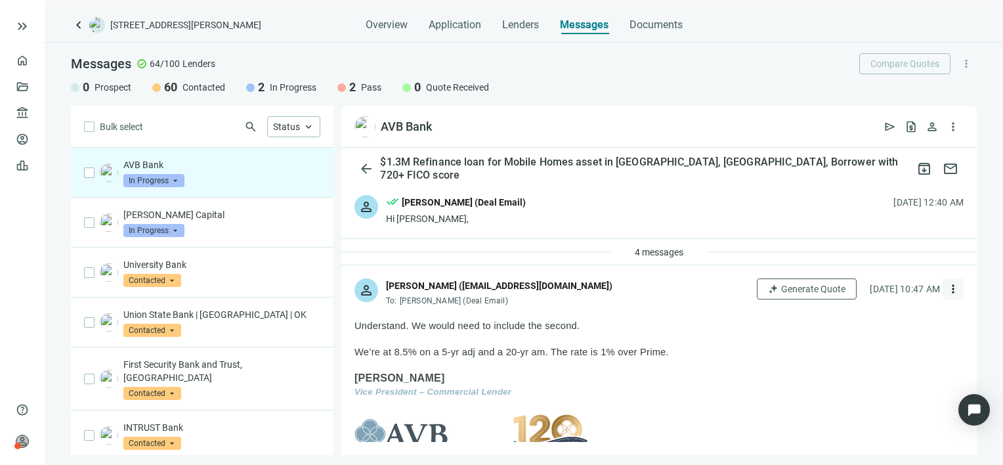
click at [947, 288] on span "more_vert" at bounding box center [953, 288] width 13 height 13
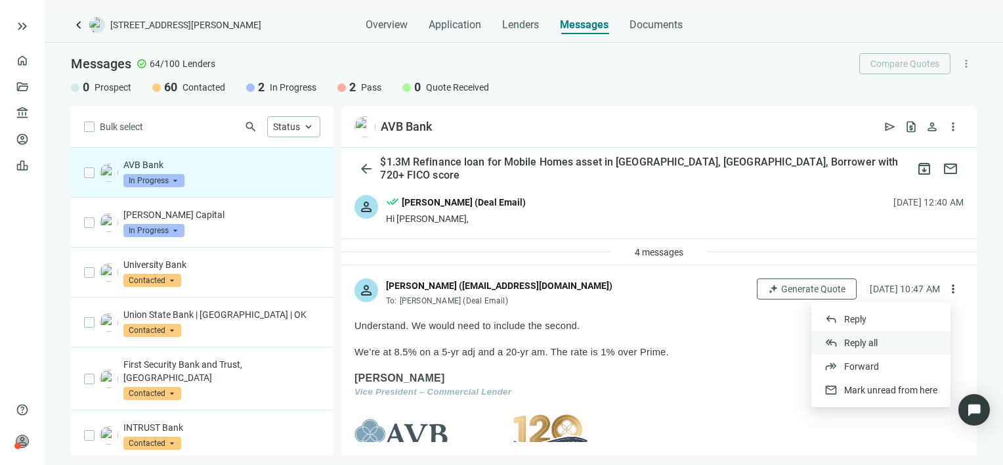
click at [871, 343] on span "Reply all" at bounding box center [860, 342] width 33 height 11
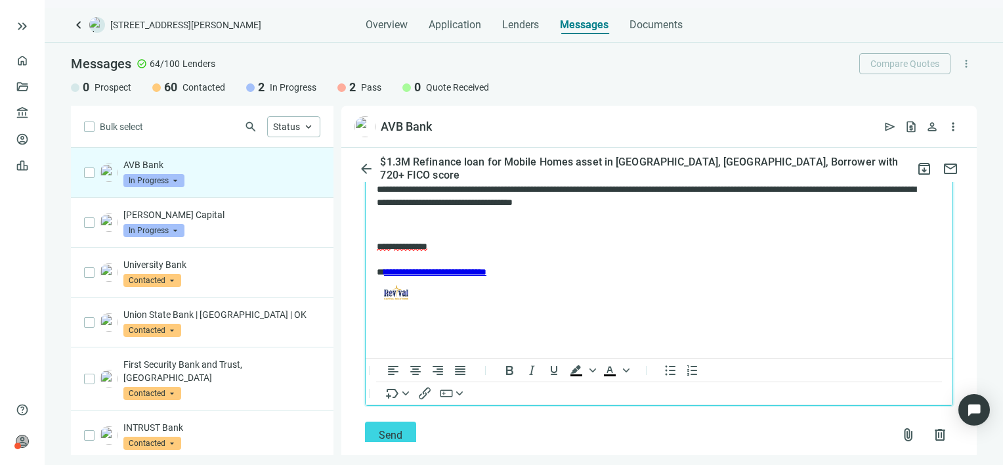
scroll to position [3177, 0]
click at [385, 428] on span "Send" at bounding box center [391, 434] width 24 height 12
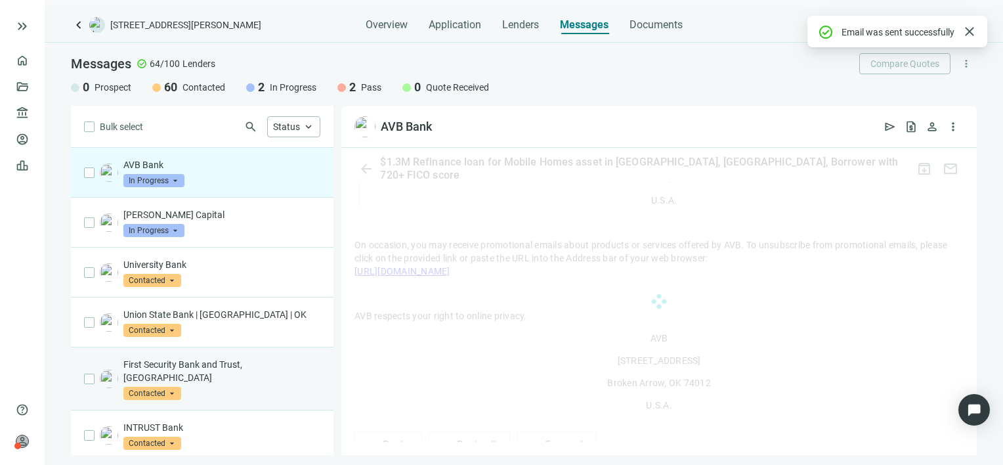
scroll to position [3147, 0]
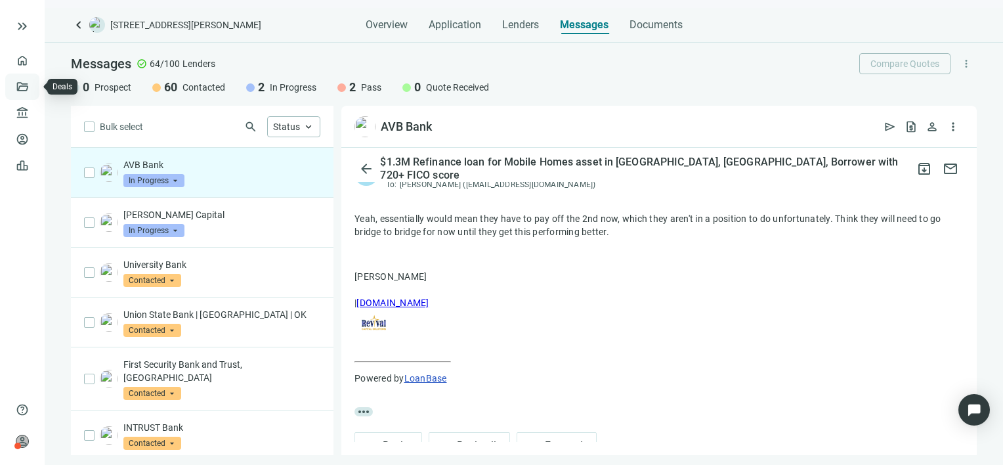
click at [33, 84] on link "Deals" at bounding box center [45, 86] width 24 height 11
